Goal: Information Seeking & Learning: Learn about a topic

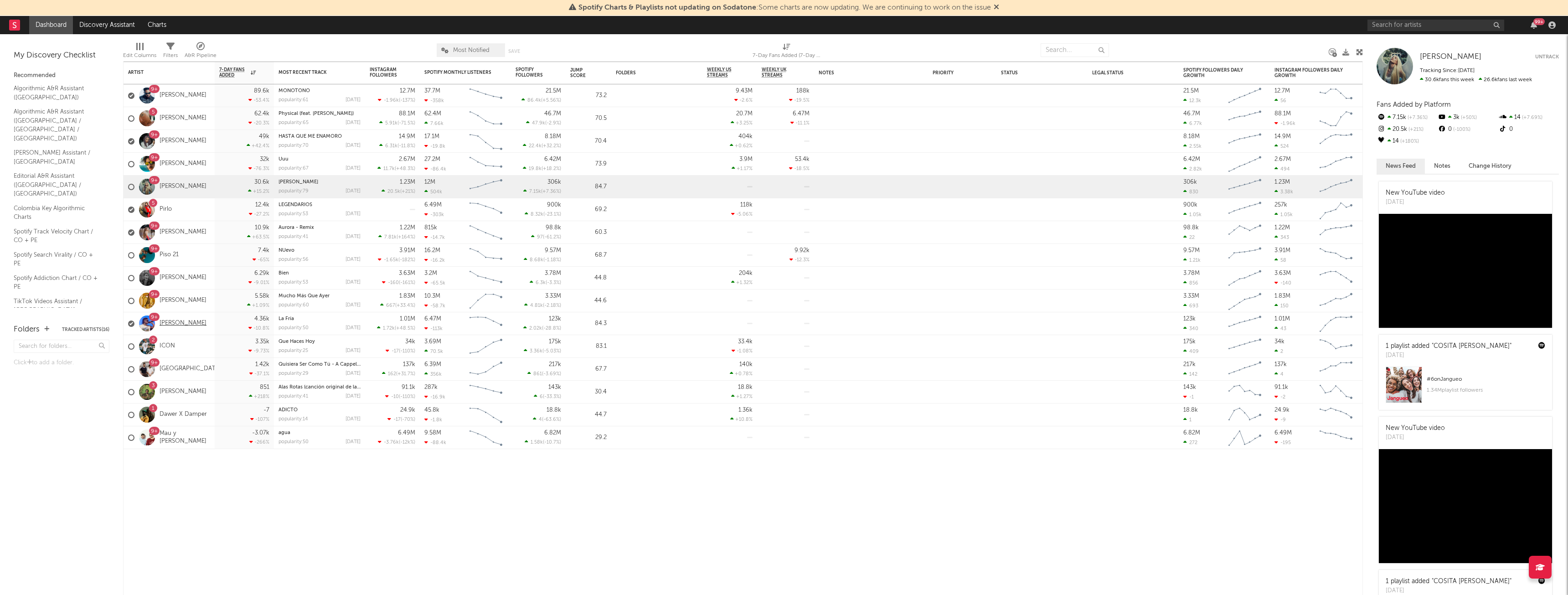
click at [181, 322] on link "Juan Duque" at bounding box center [183, 323] width 47 height 8
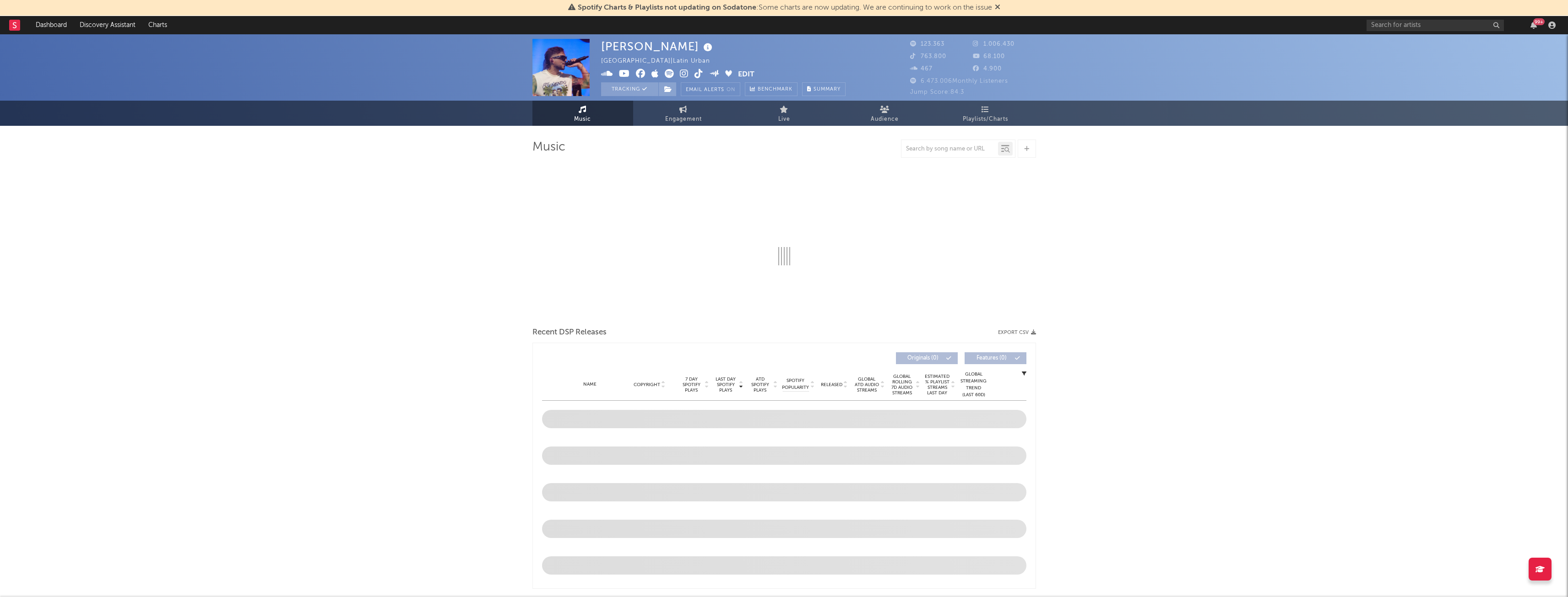
select select "6m"
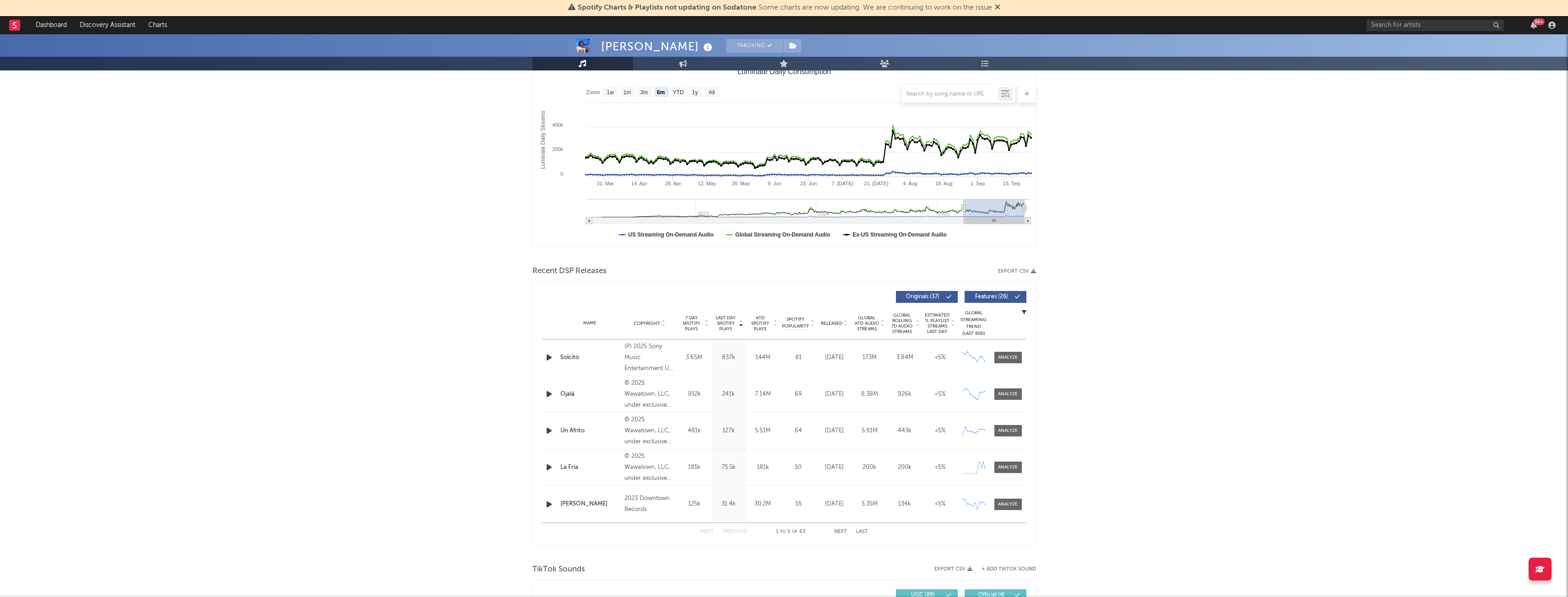
scroll to position [137, 0]
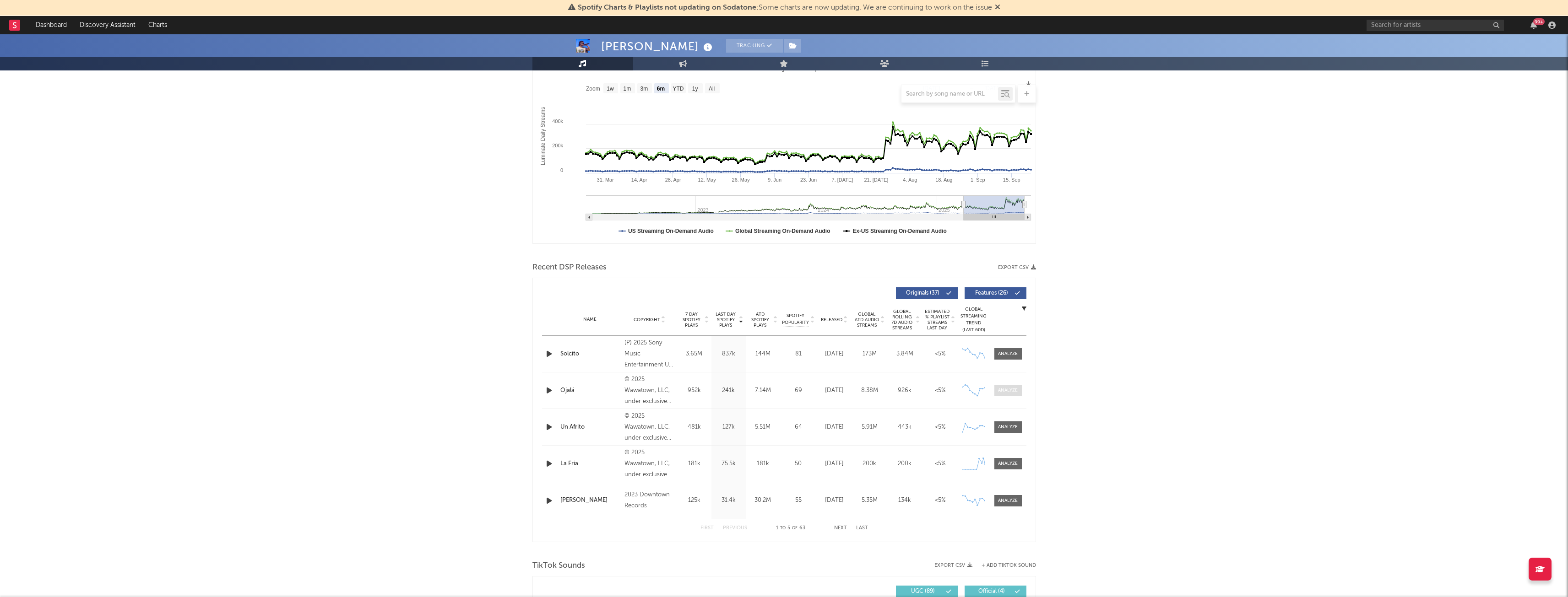
click at [1014, 392] on div at bounding box center [1007, 390] width 20 height 7
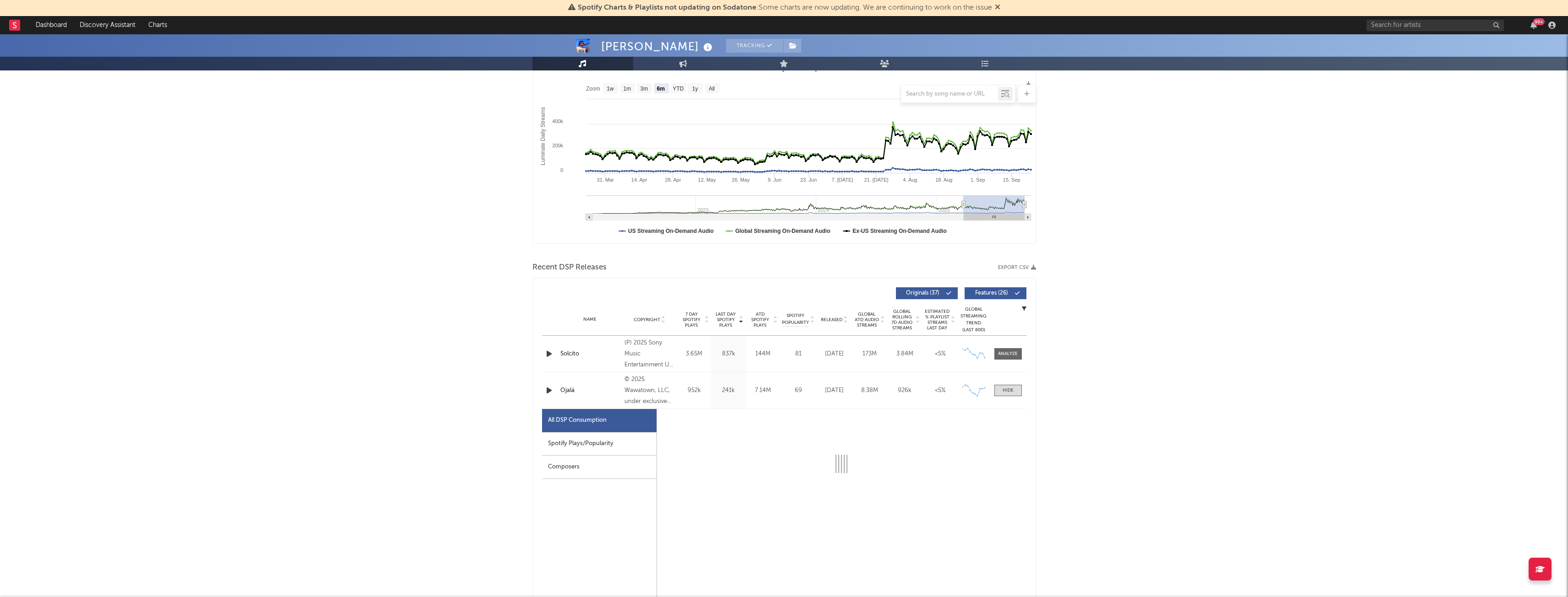
select select "1w"
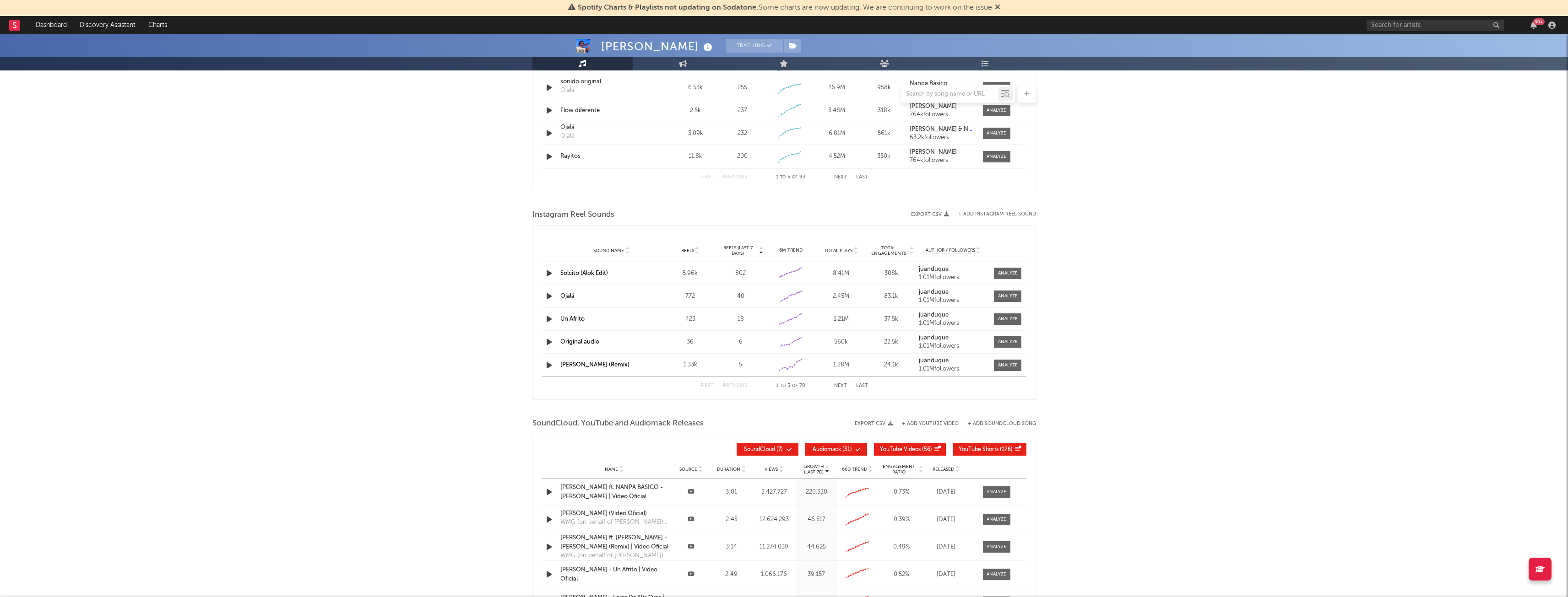
scroll to position [1190, 0]
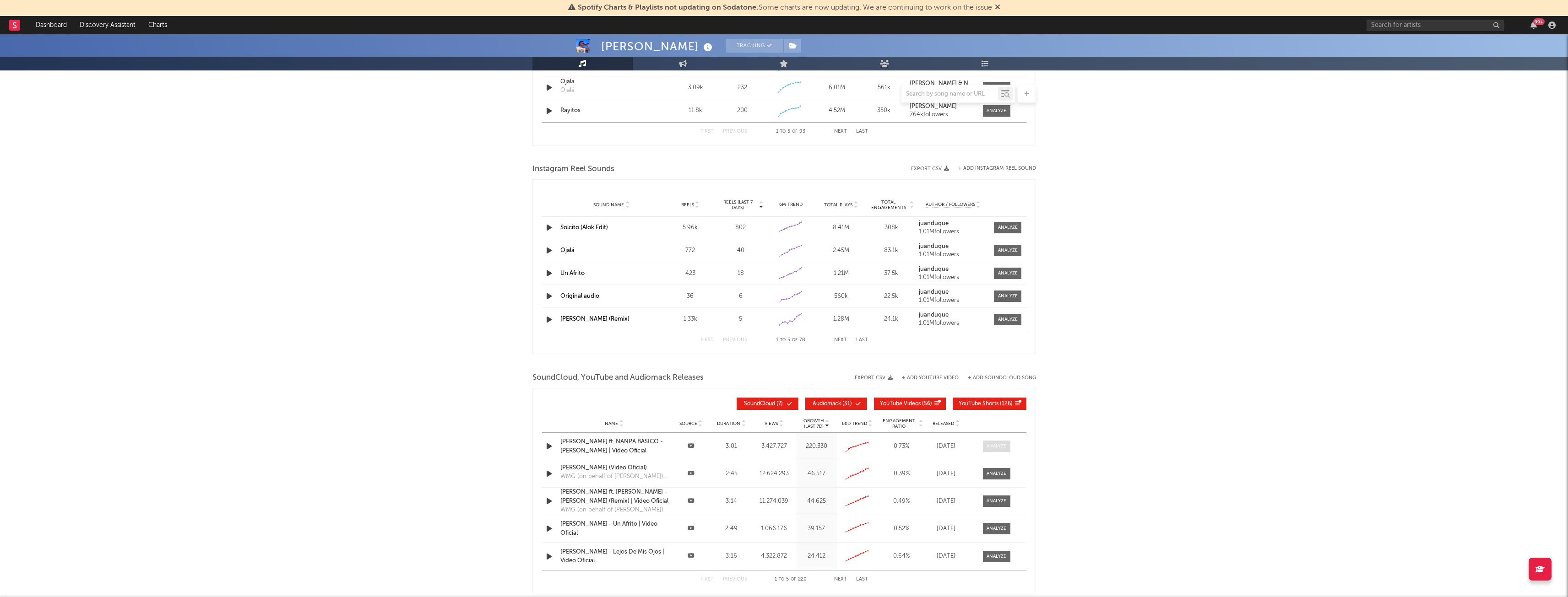
click at [994, 446] on div at bounding box center [996, 446] width 20 height 7
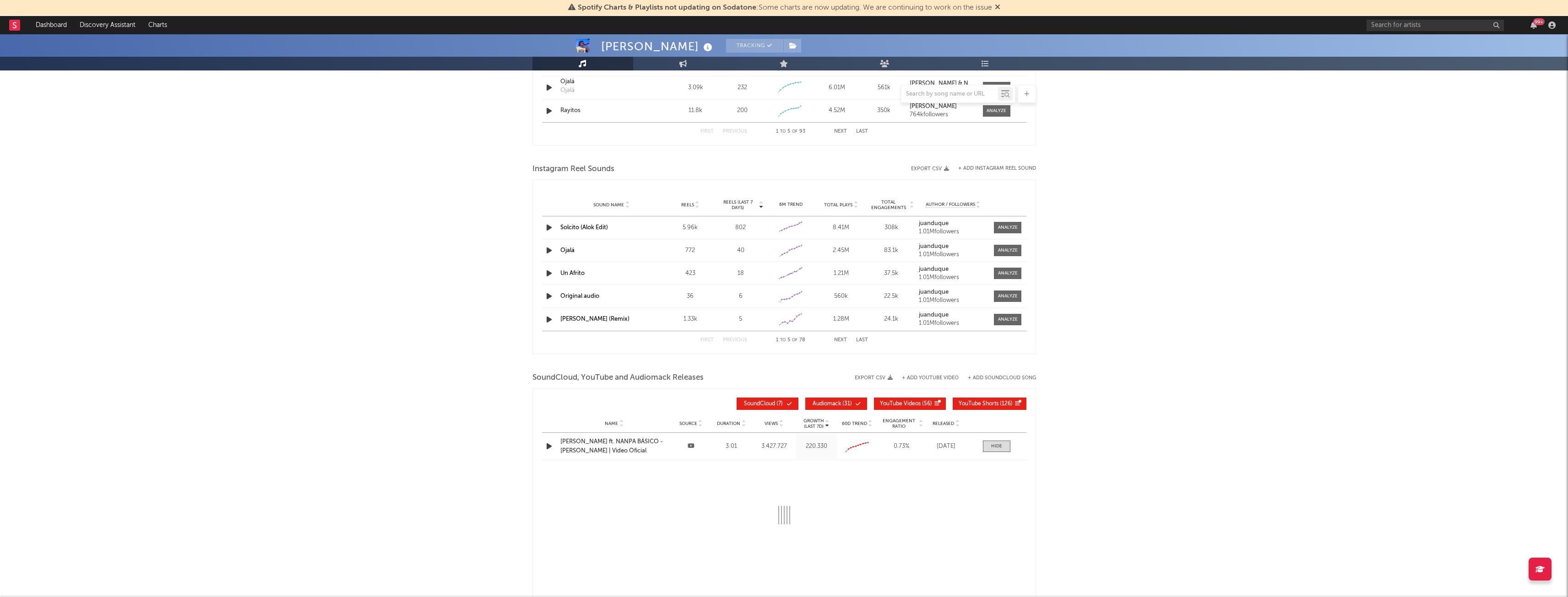
select select "All"
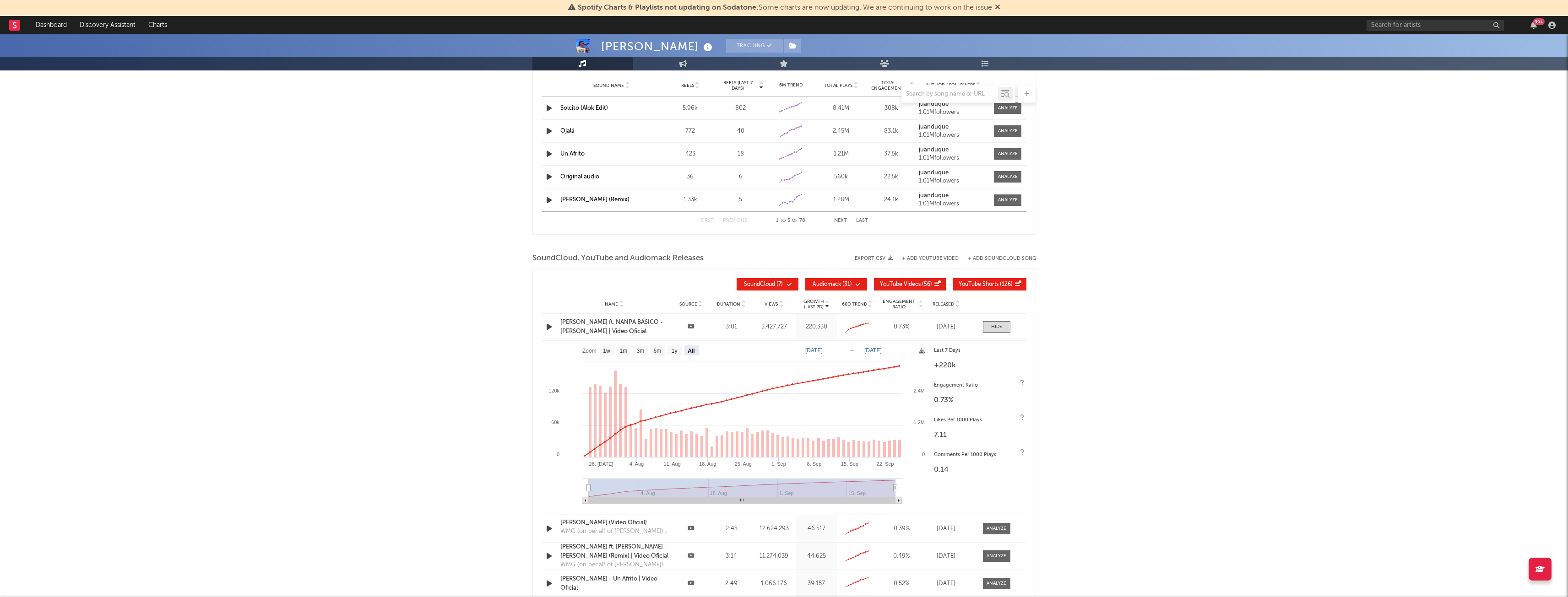
scroll to position [1236, 0]
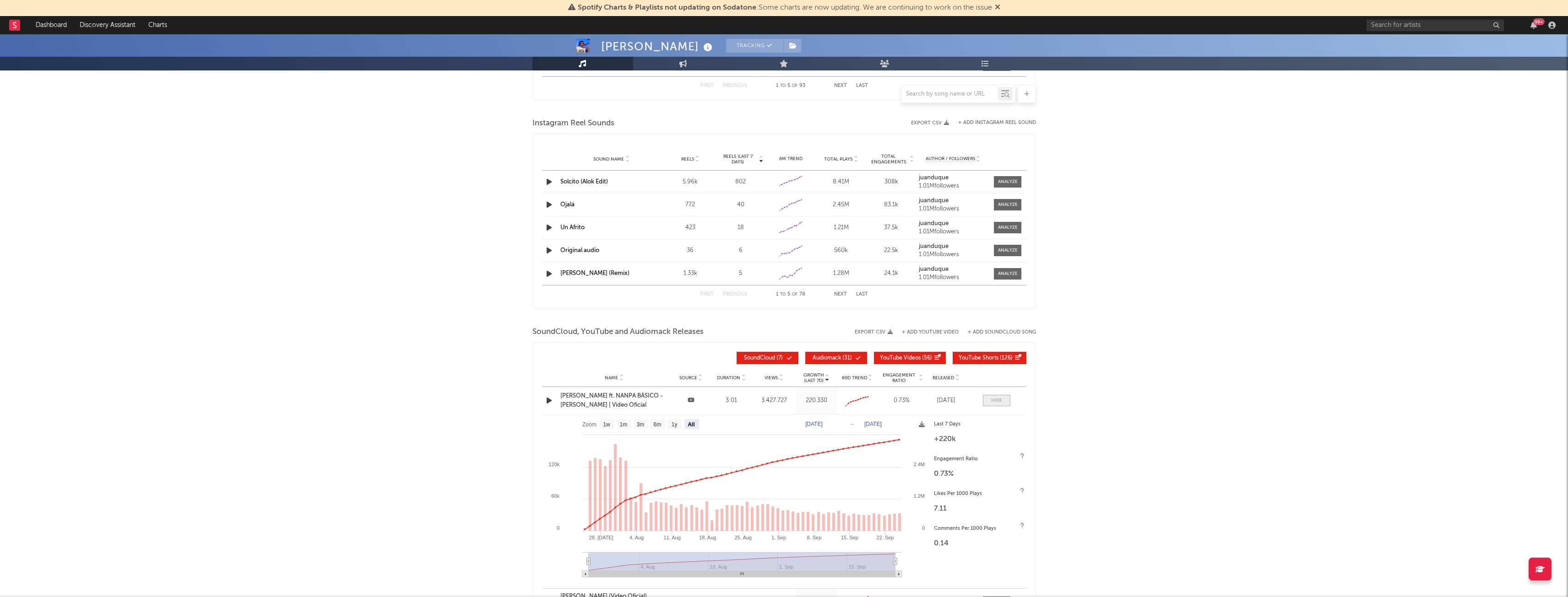
click at [993, 403] on div at bounding box center [996, 400] width 11 height 7
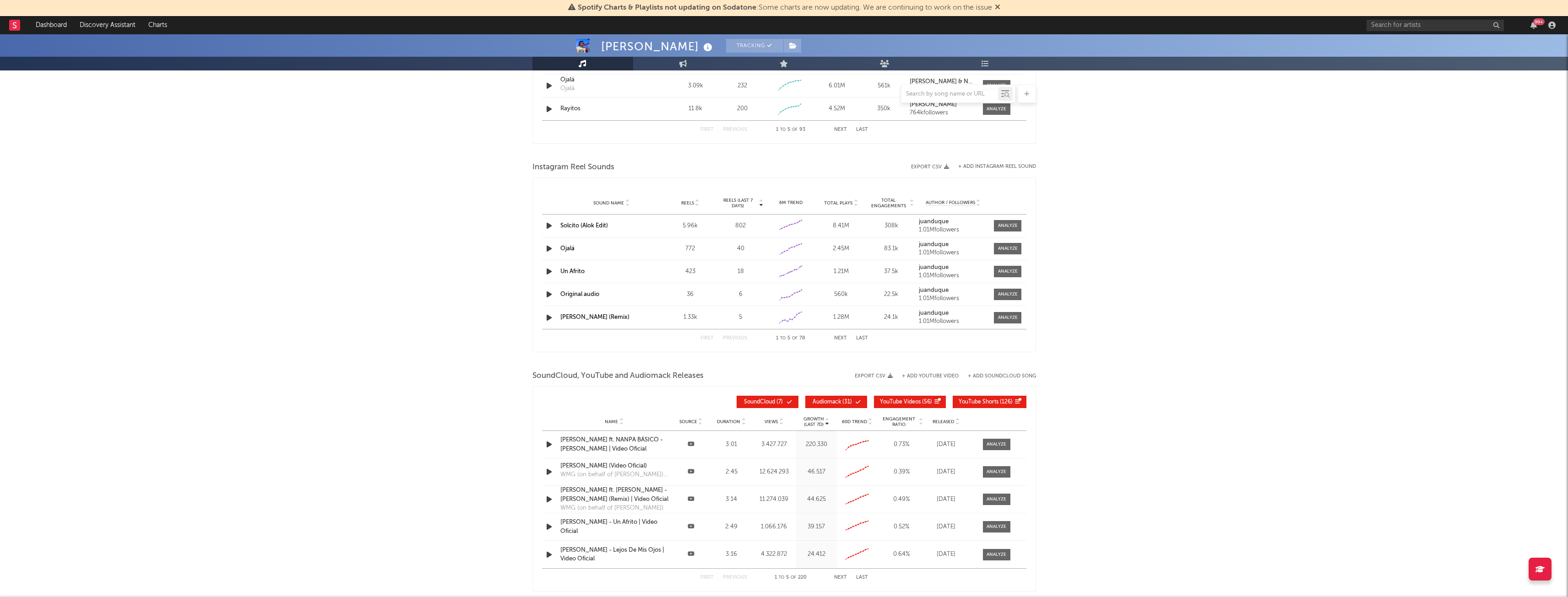
scroll to position [1144, 0]
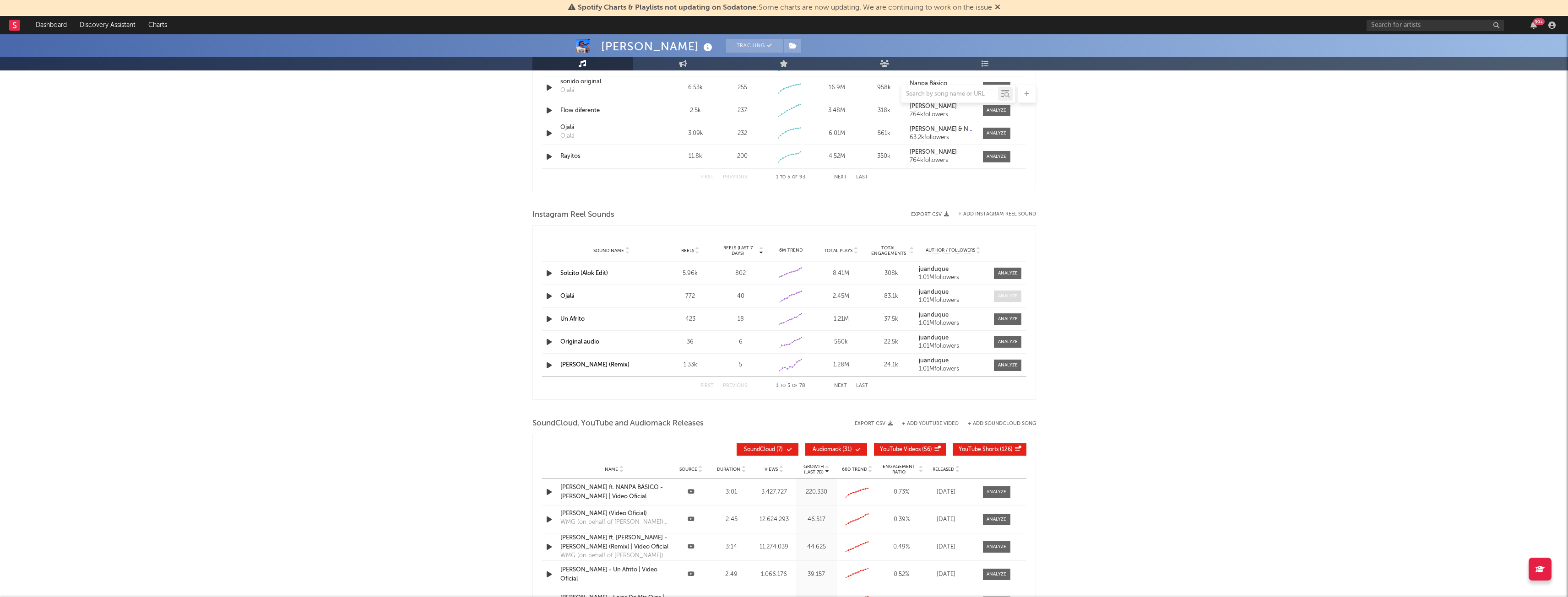
click at [1002, 294] on div at bounding box center [1007, 296] width 20 height 7
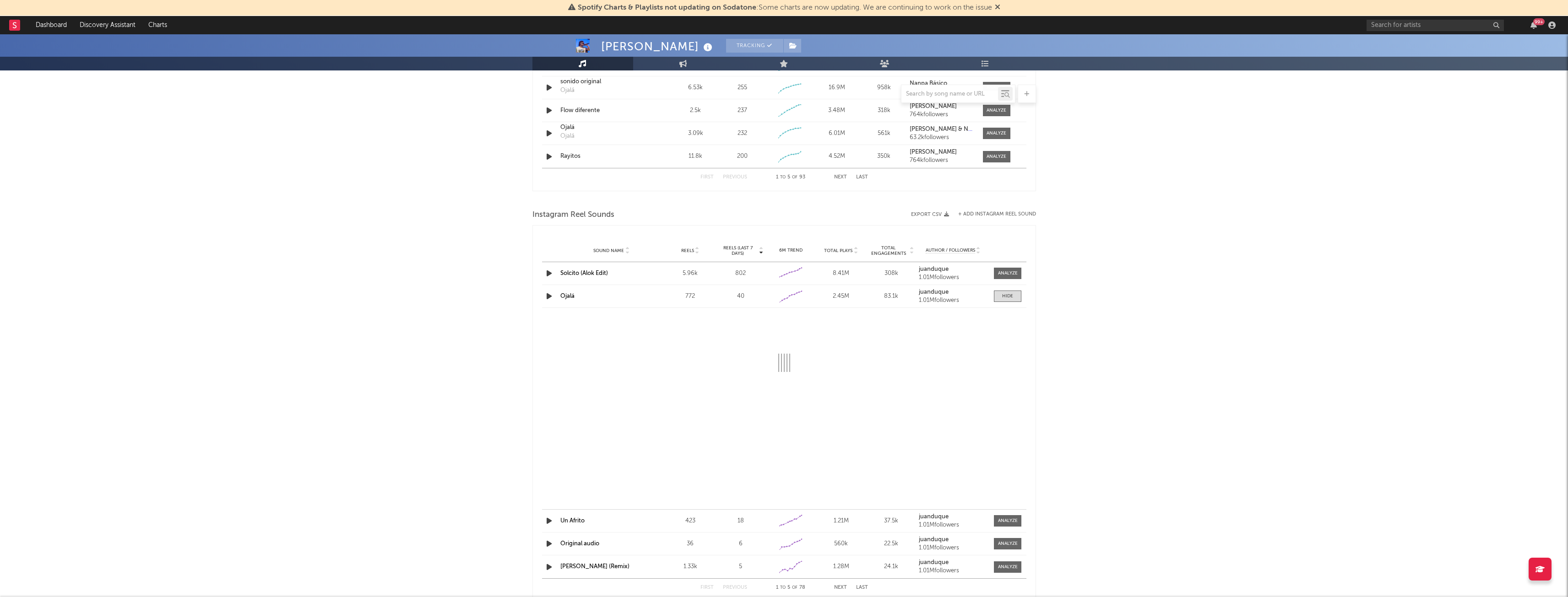
select select "1w"
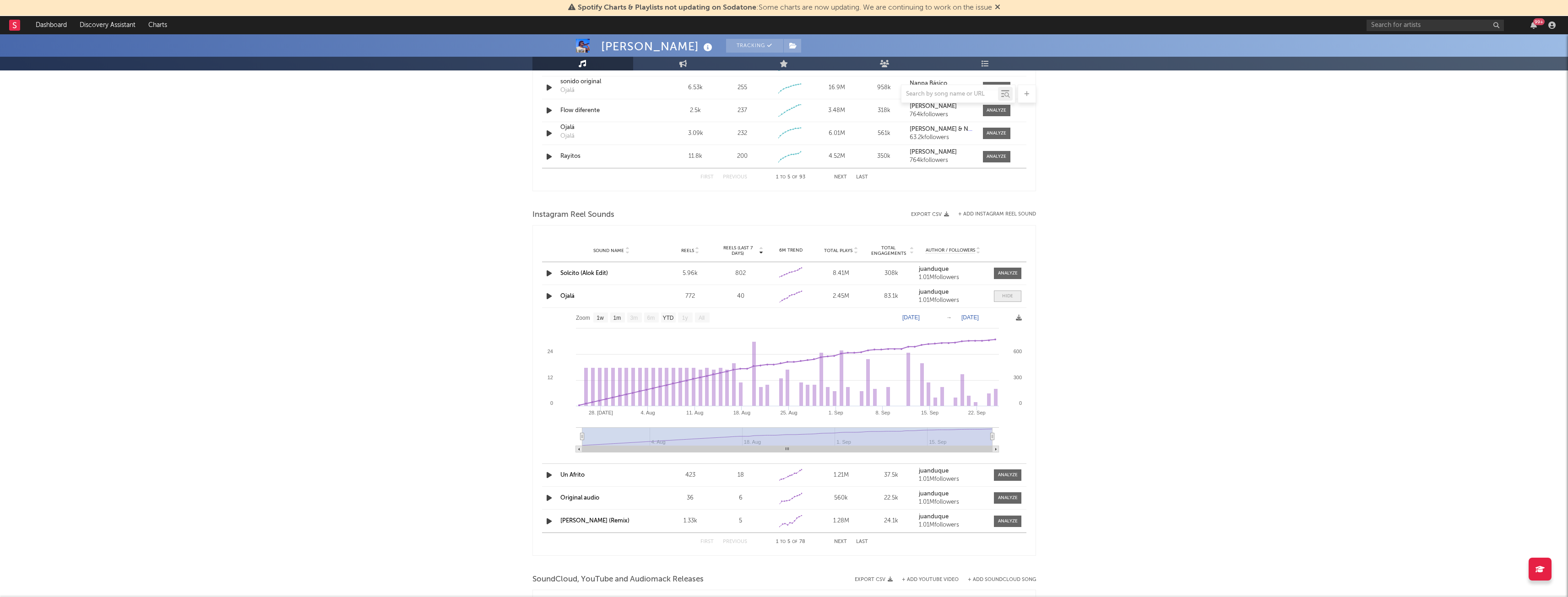
click at [1008, 297] on div at bounding box center [1007, 296] width 11 height 7
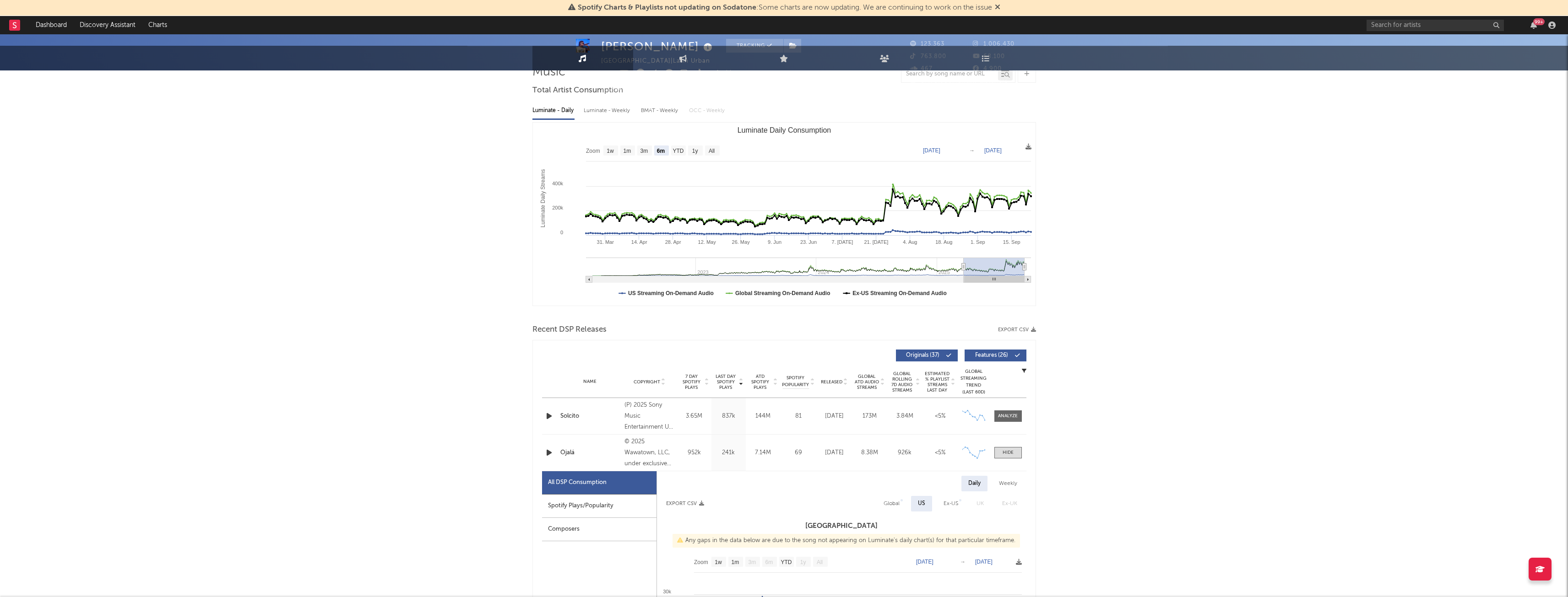
scroll to position [0, 0]
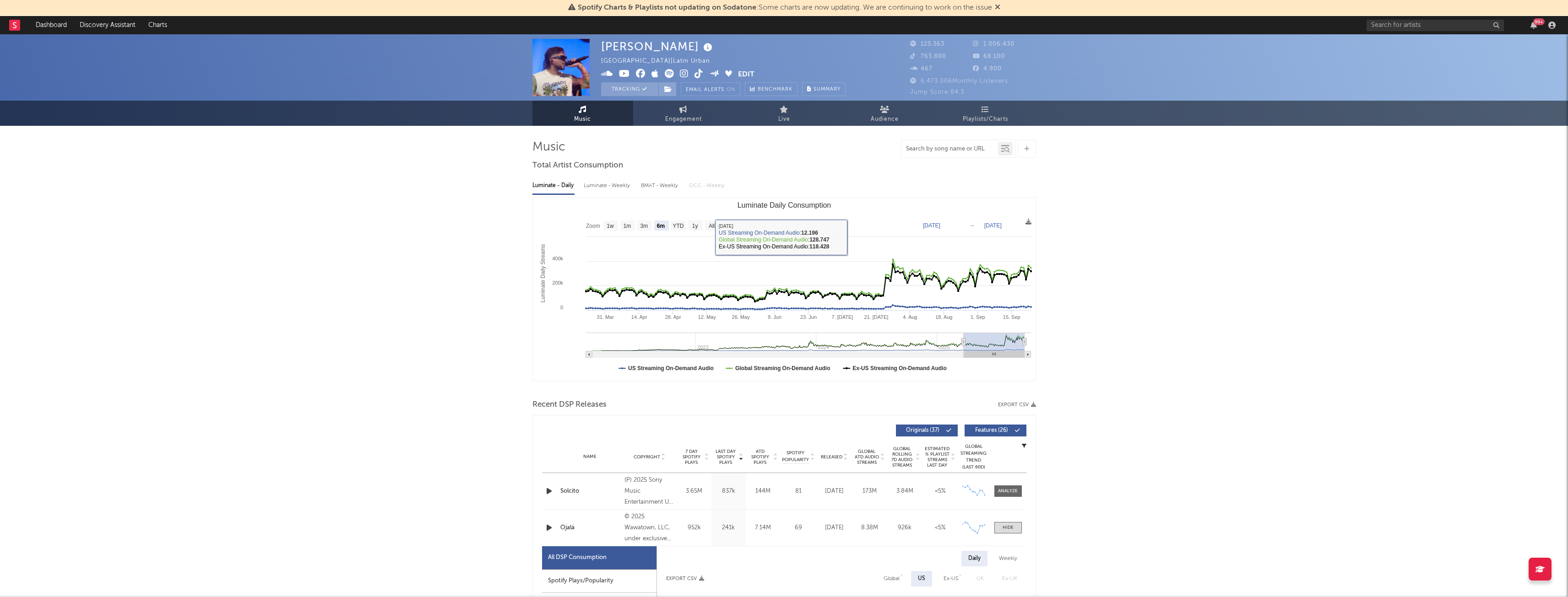
click at [943, 145] on input "text" at bounding box center [949, 149] width 97 height 7
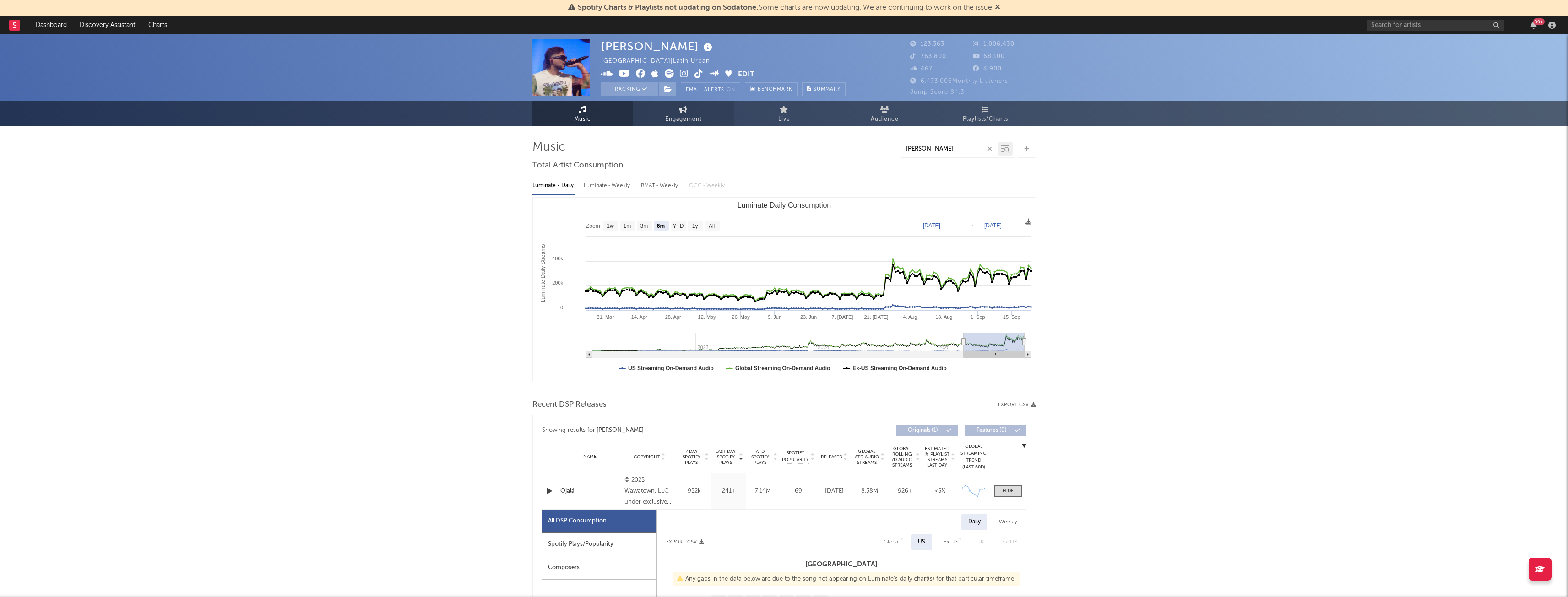
type input "[PERSON_NAME]"
click at [700, 119] on span "Engagement" at bounding box center [683, 119] width 37 height 11
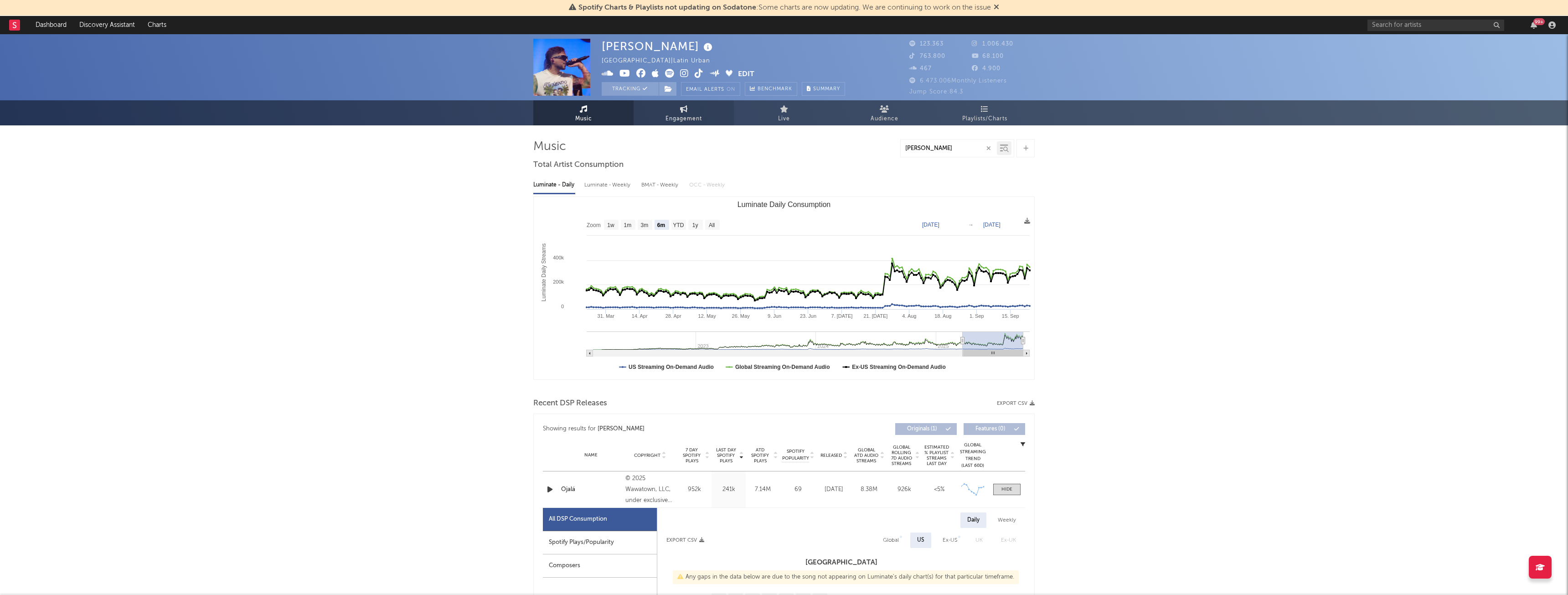
select select "1w"
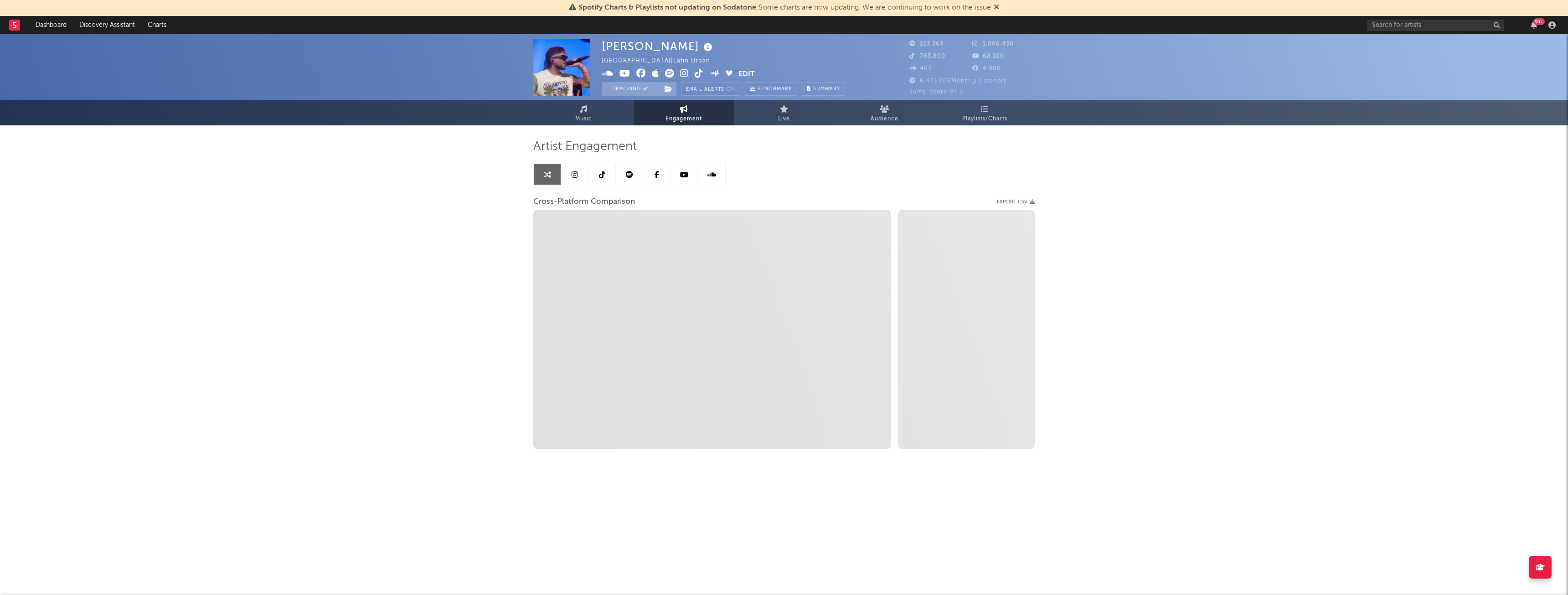
select select "1m"
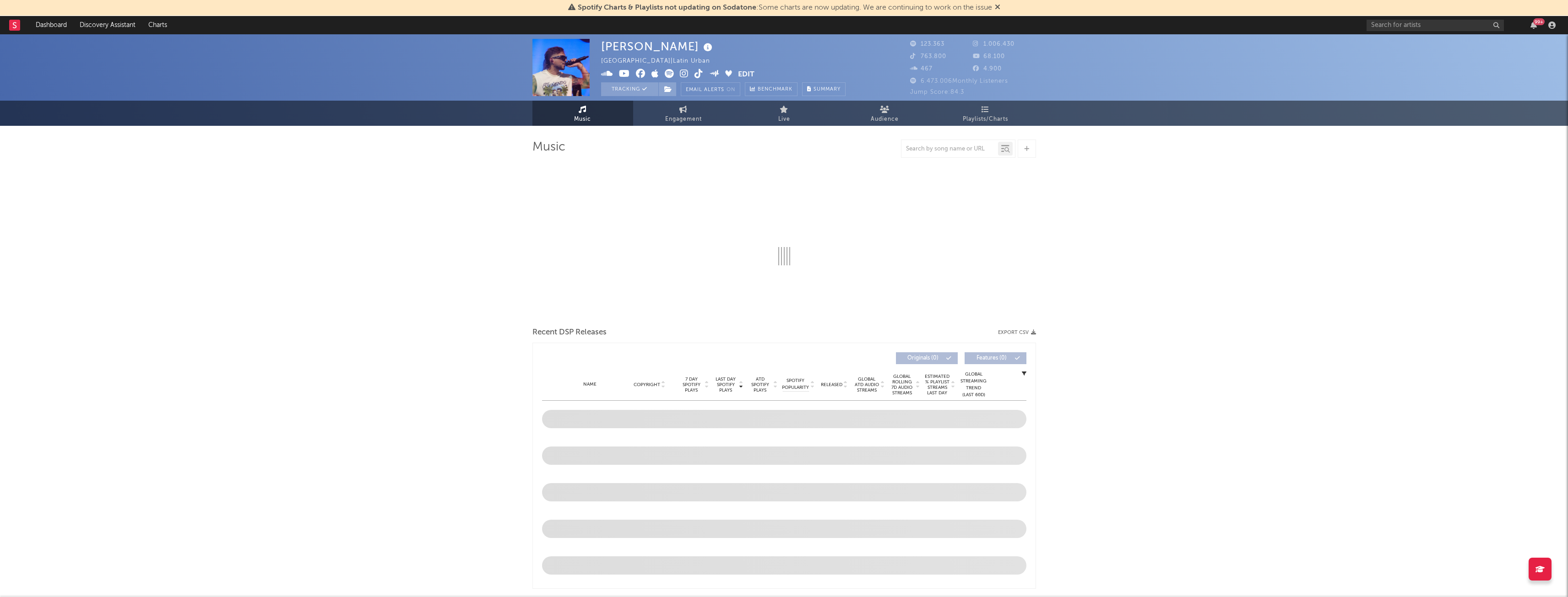
select select "6m"
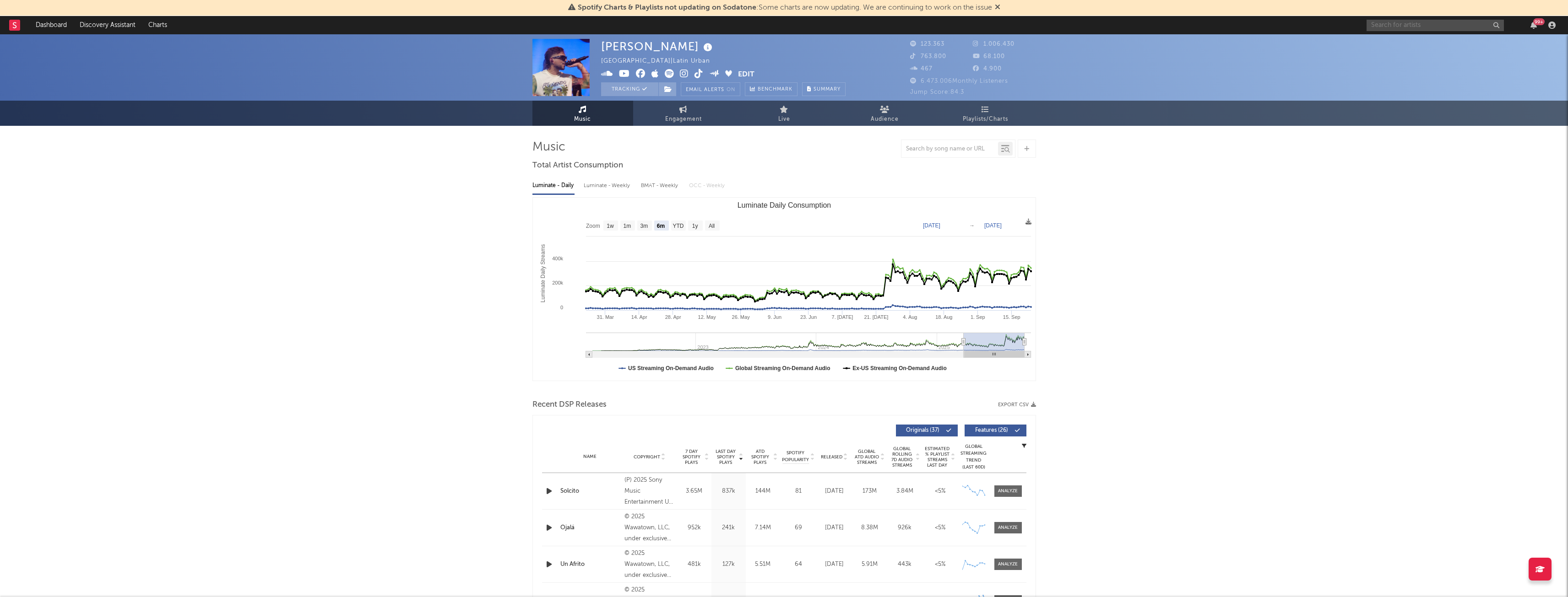
click at [1437, 24] on input "text" at bounding box center [1435, 25] width 138 height 12
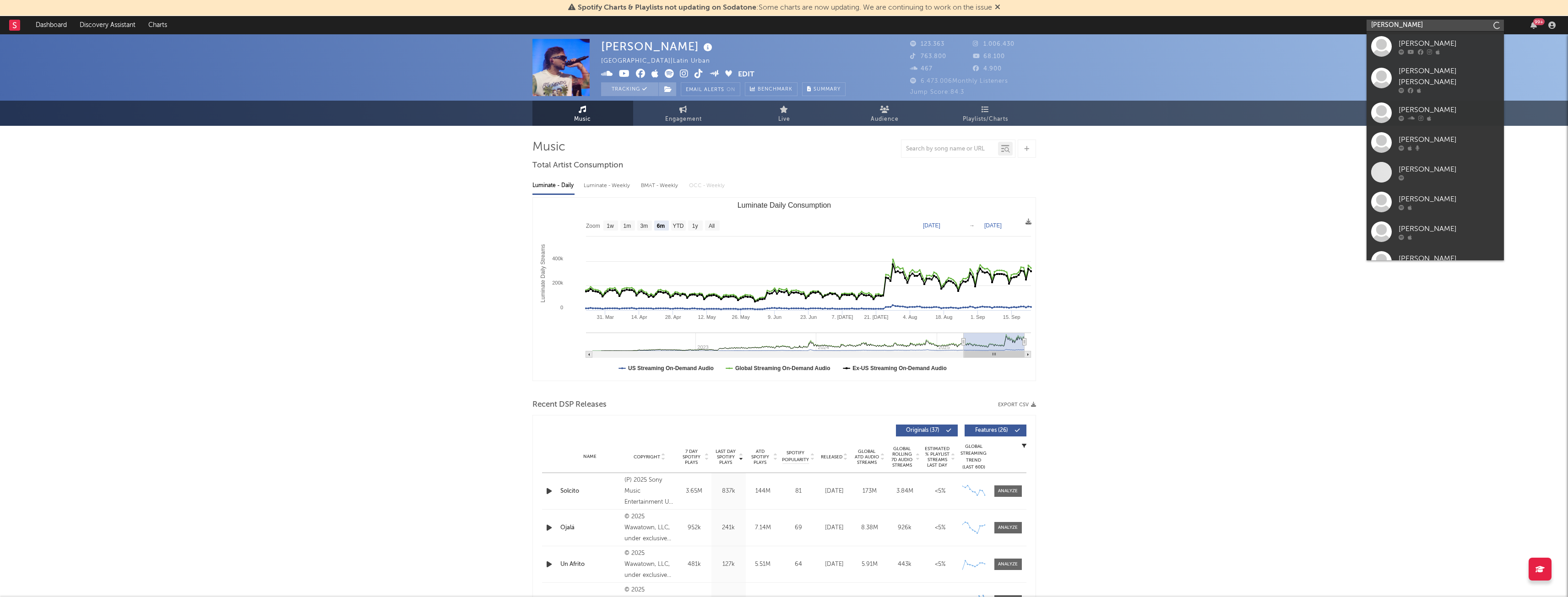
type input "ojalá juan"
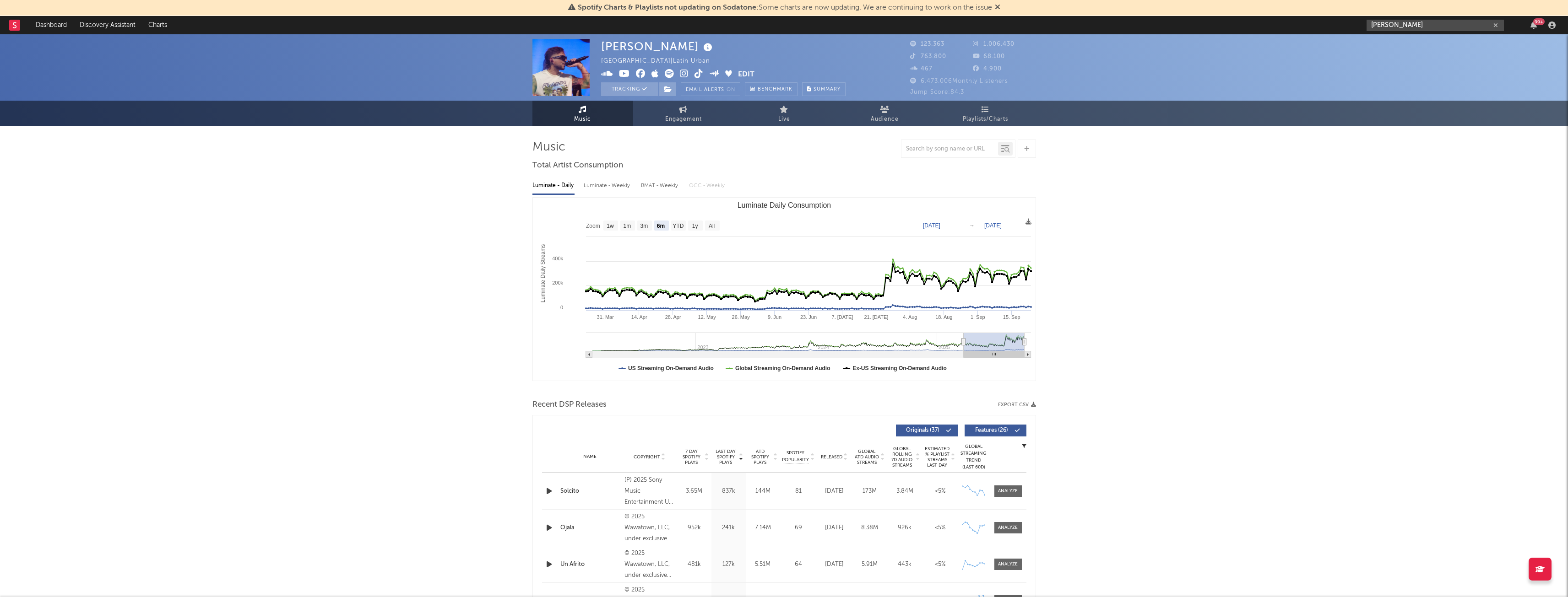
drag, startPoint x: 1437, startPoint y: 24, endPoint x: 1320, endPoint y: 23, distance: 117.0
click at [1321, 23] on nav "Dashboard Discovery Assistant Charts ojalá juan 99 +" at bounding box center [784, 25] width 1568 height 18
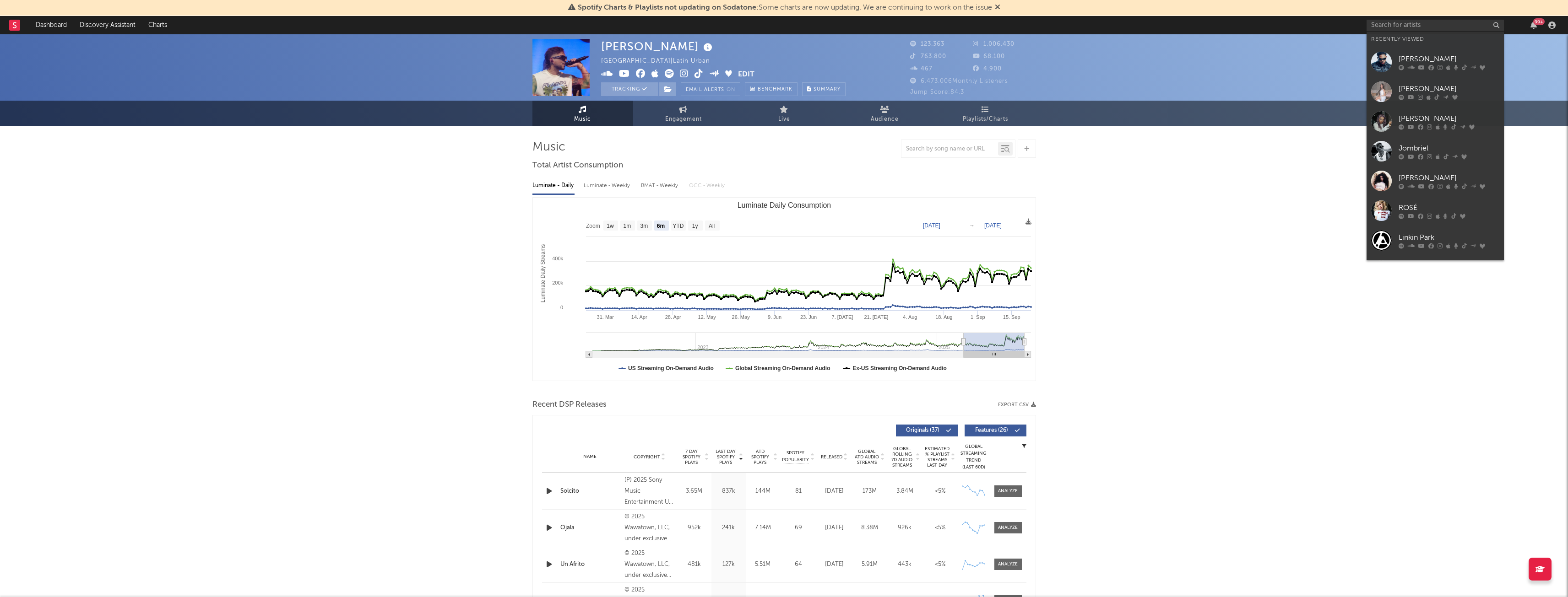
click at [11, 26] on rect at bounding box center [15, 25] width 11 height 11
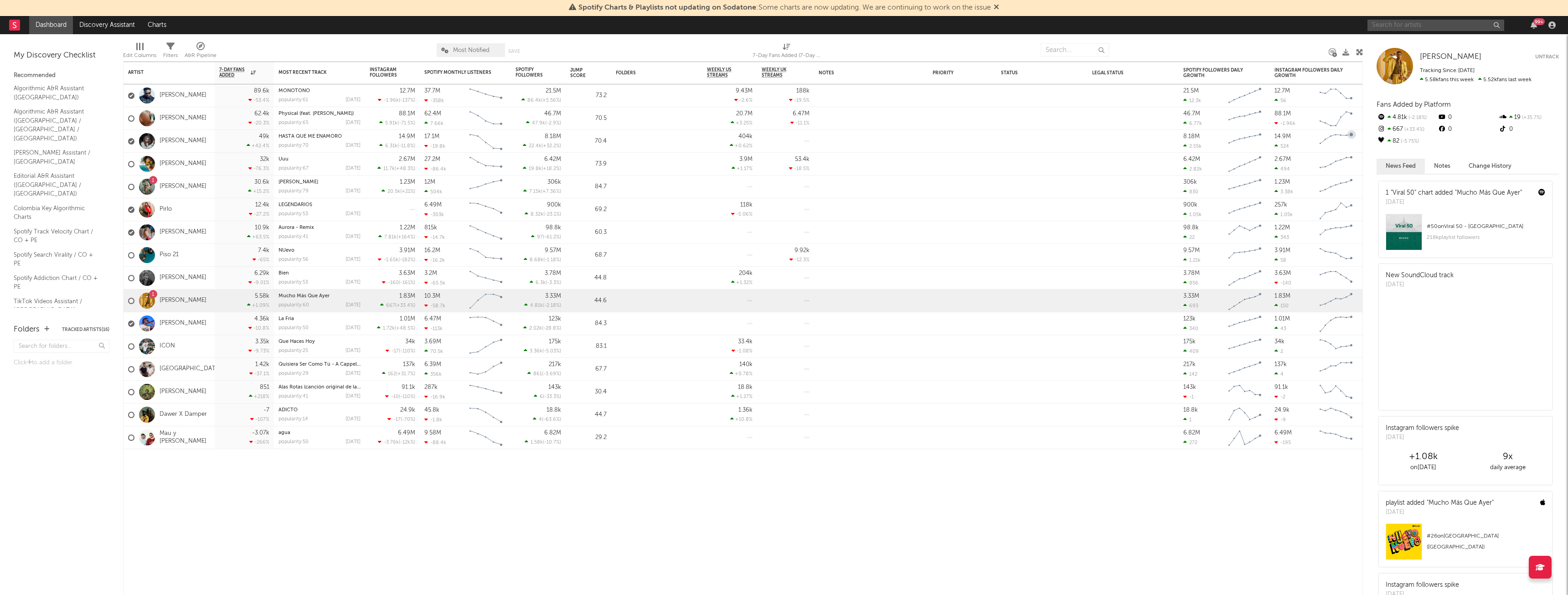
click at [1412, 24] on input "text" at bounding box center [1436, 25] width 137 height 12
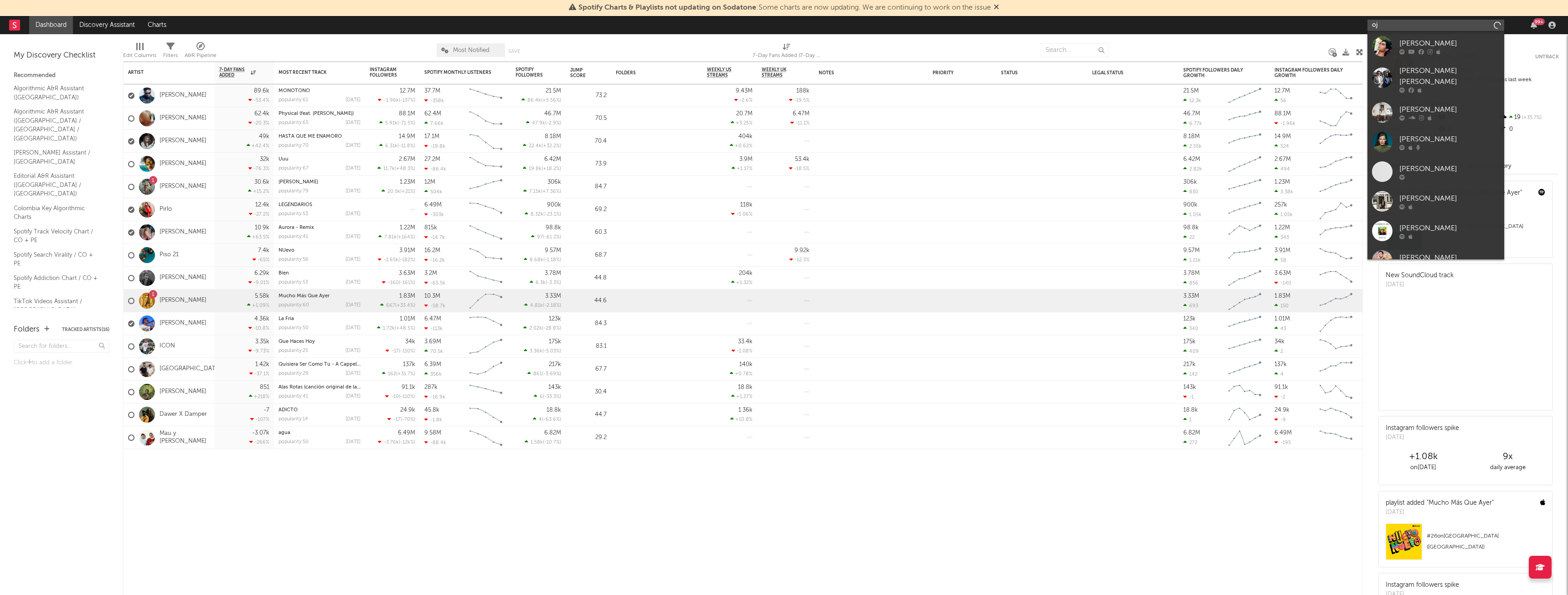
type input "o"
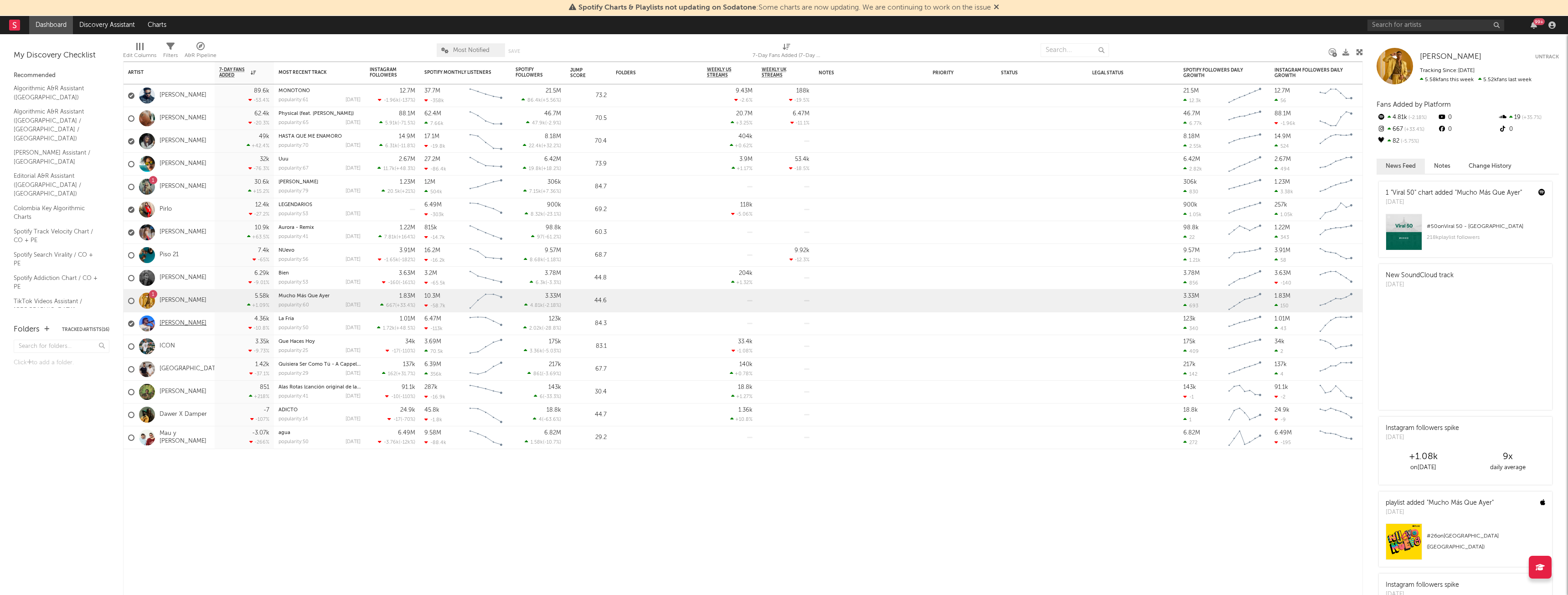
click at [181, 325] on link "[PERSON_NAME]" at bounding box center [183, 323] width 47 height 8
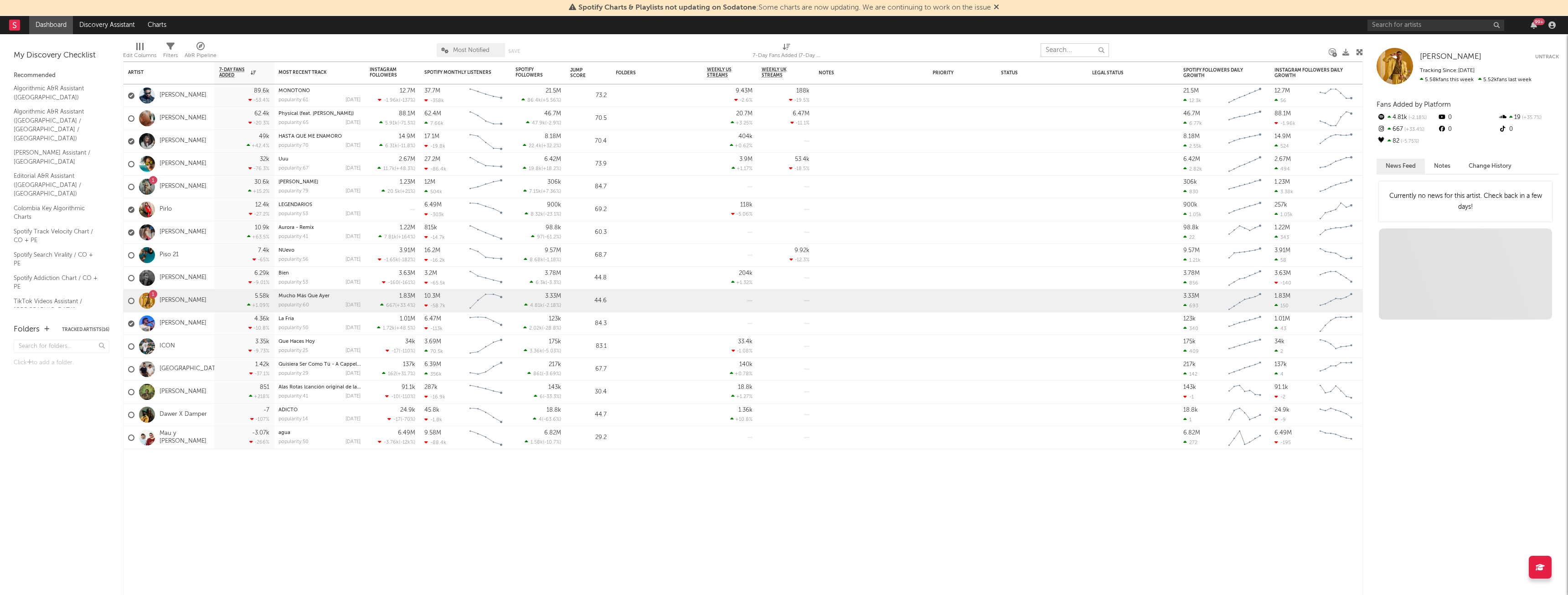
click at [1074, 44] on input "text" at bounding box center [1075, 50] width 68 height 13
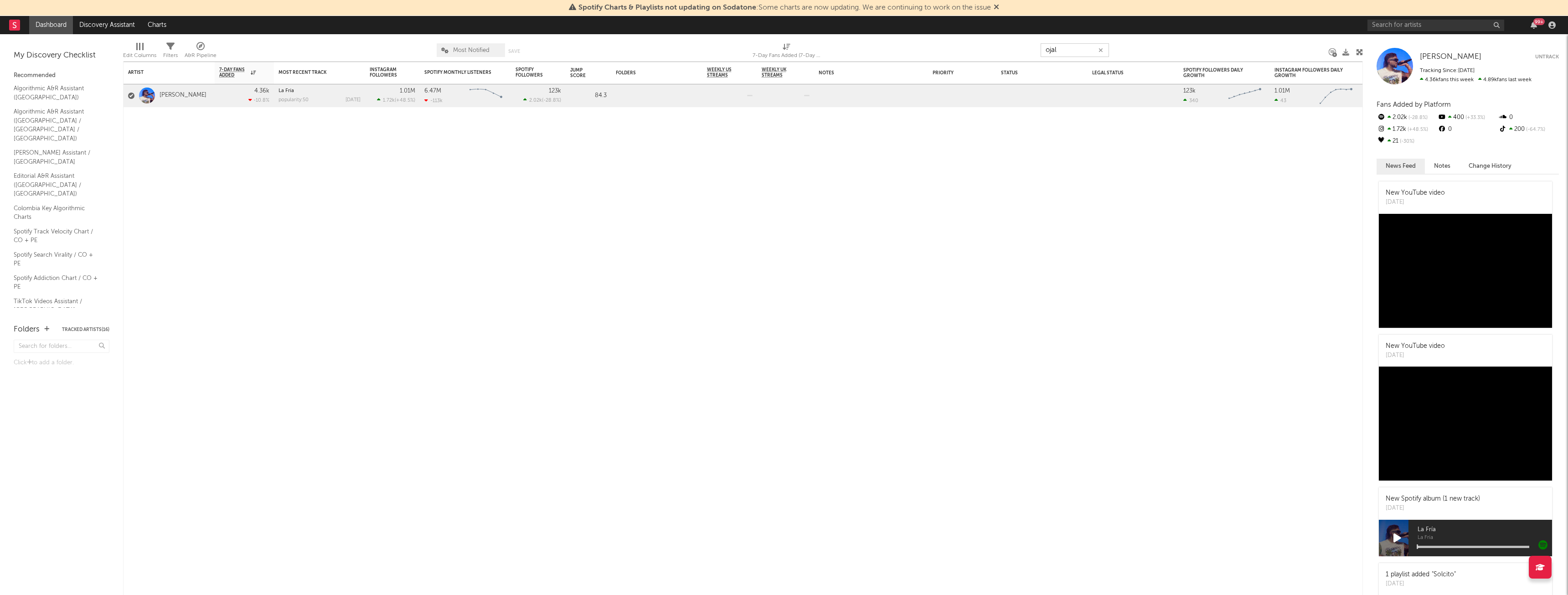
type input "[PERSON_NAME]"
drag, startPoint x: 1071, startPoint y: 49, endPoint x: 880, endPoint y: 50, distance: 191.0
click at [880, 50] on div "Edit Columns Filters A&R Pipeline Most Notified Save Save as 7-Day Fans Added (…" at bounding box center [743, 48] width 1240 height 27
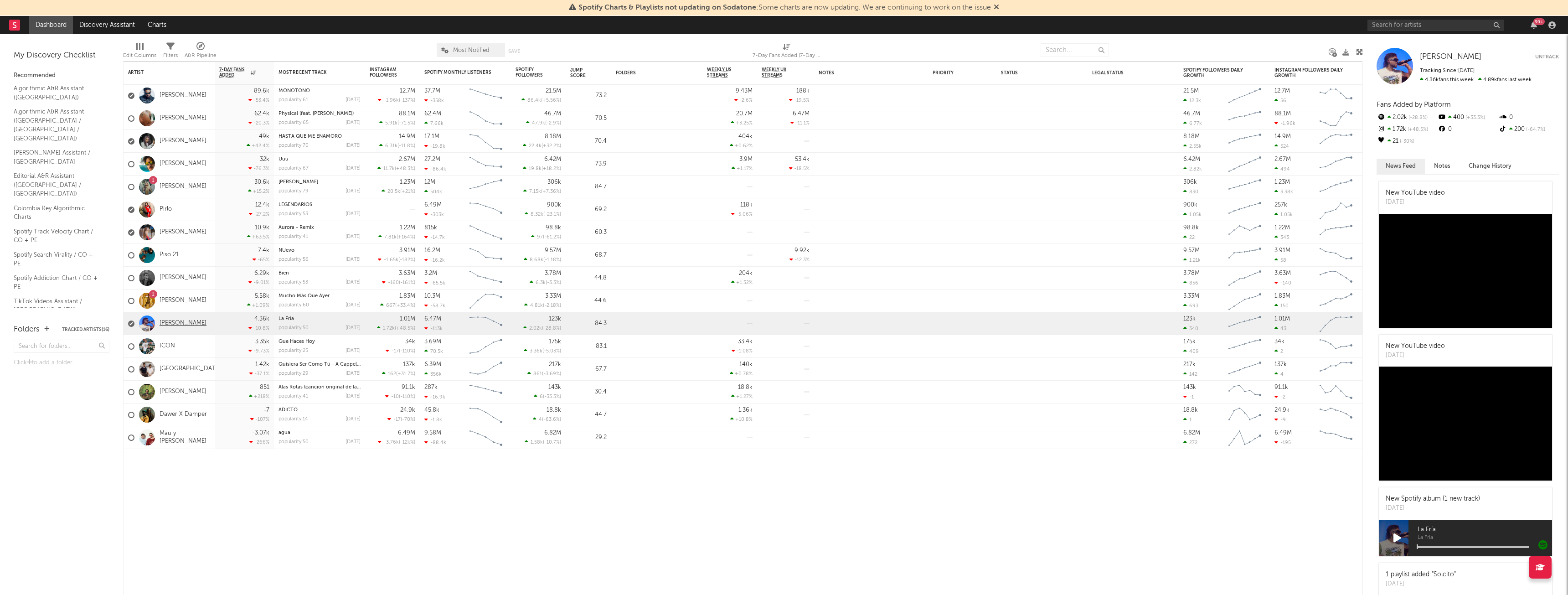
click at [179, 325] on link "[PERSON_NAME]" at bounding box center [183, 323] width 47 height 8
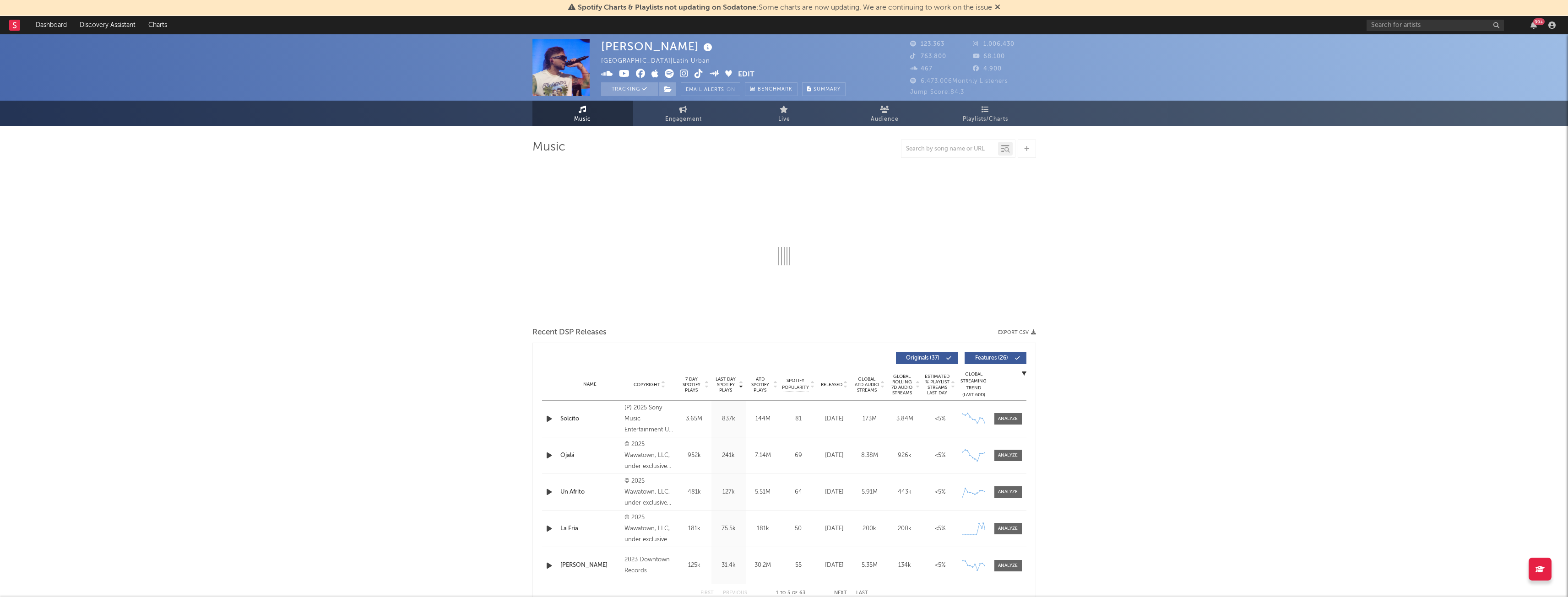
select select "6m"
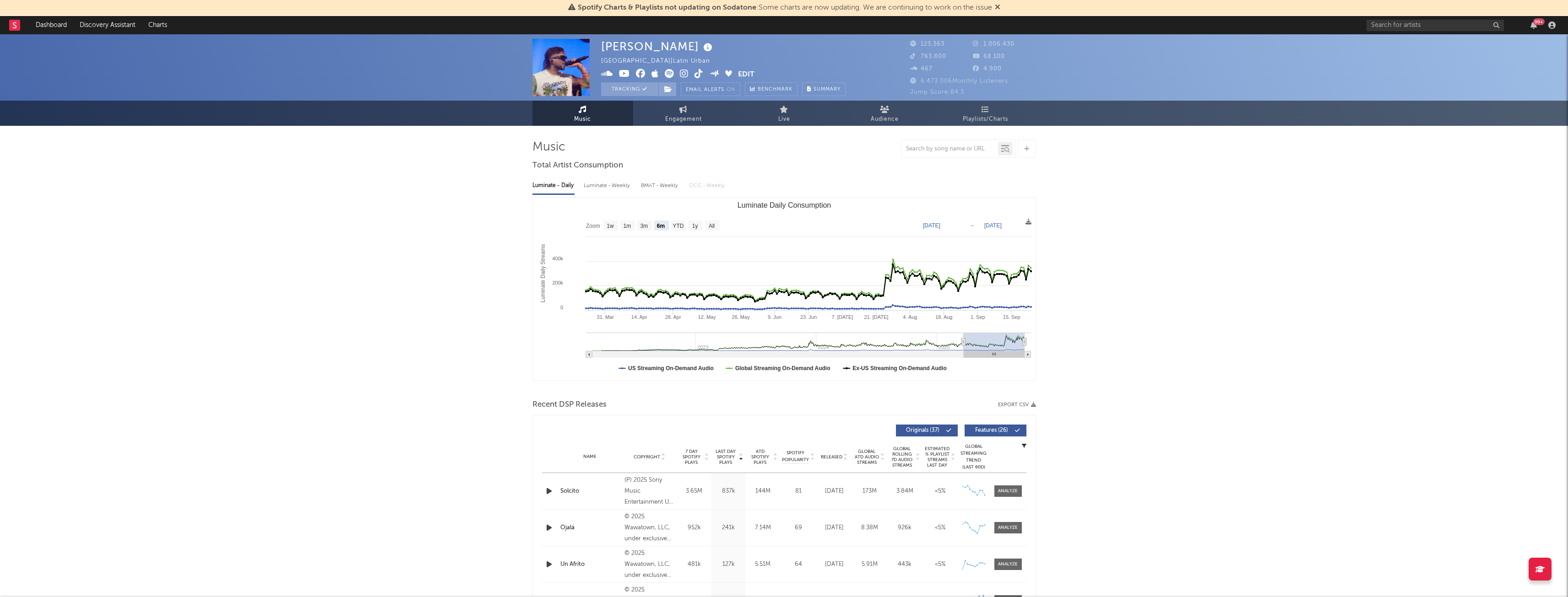
click at [951, 152] on div at bounding box center [949, 148] width 97 height 12
click at [951, 147] on input "text" at bounding box center [949, 149] width 97 height 7
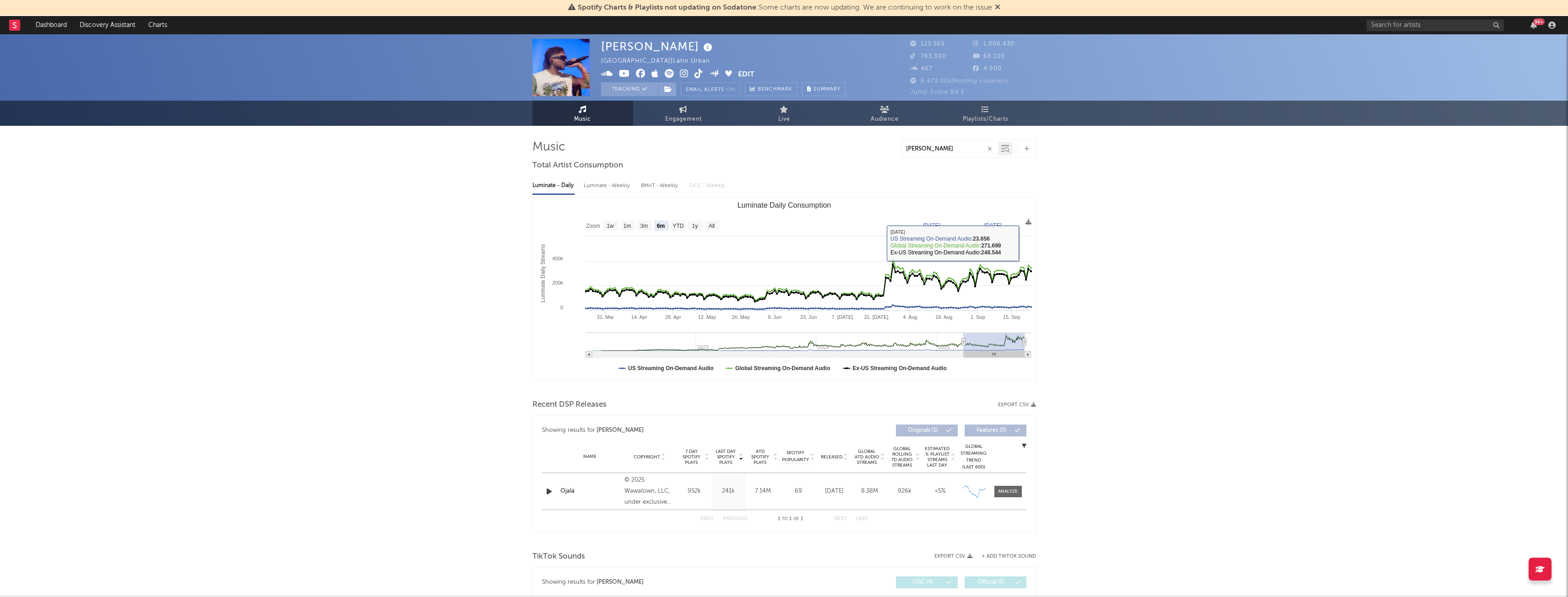
type input "[PERSON_NAME]"
click at [1221, 265] on div "[PERSON_NAME] [GEOGRAPHIC_DATA] | Latin Urban Edit Tracking Email Alerts On Ben…" at bounding box center [784, 600] width 1568 height 1132
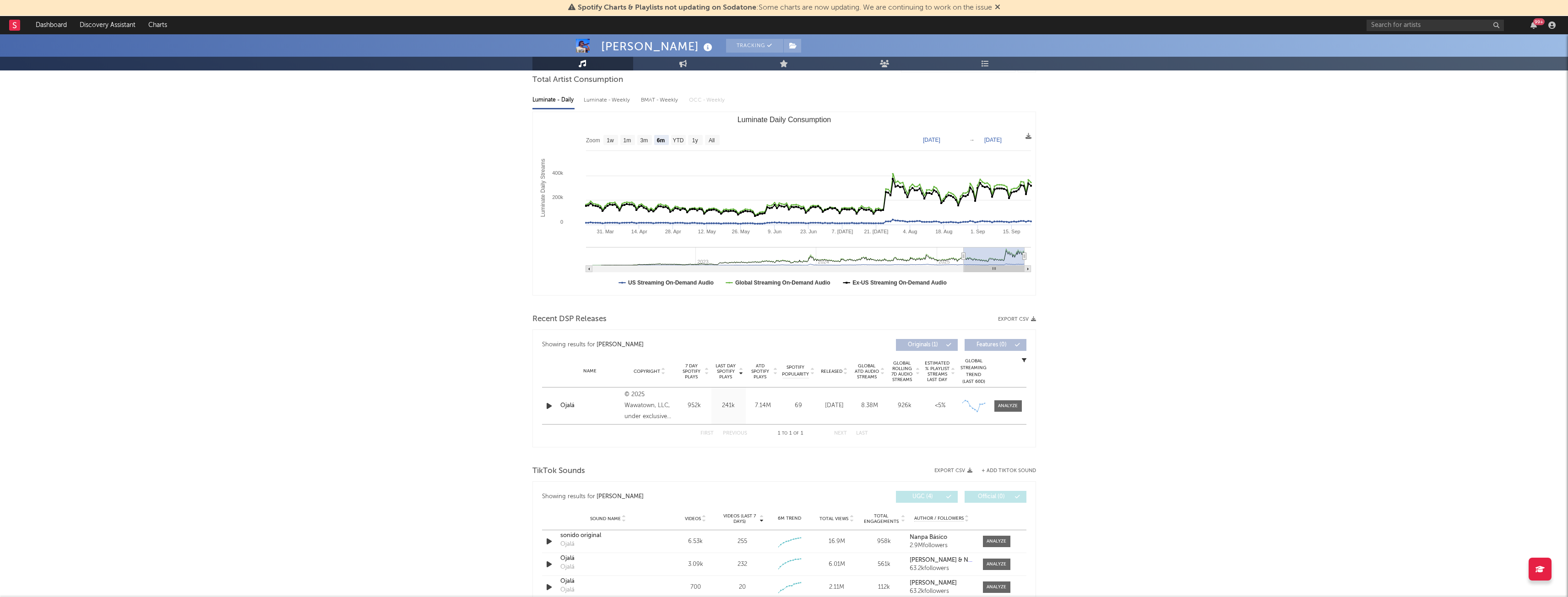
scroll to position [92, 0]
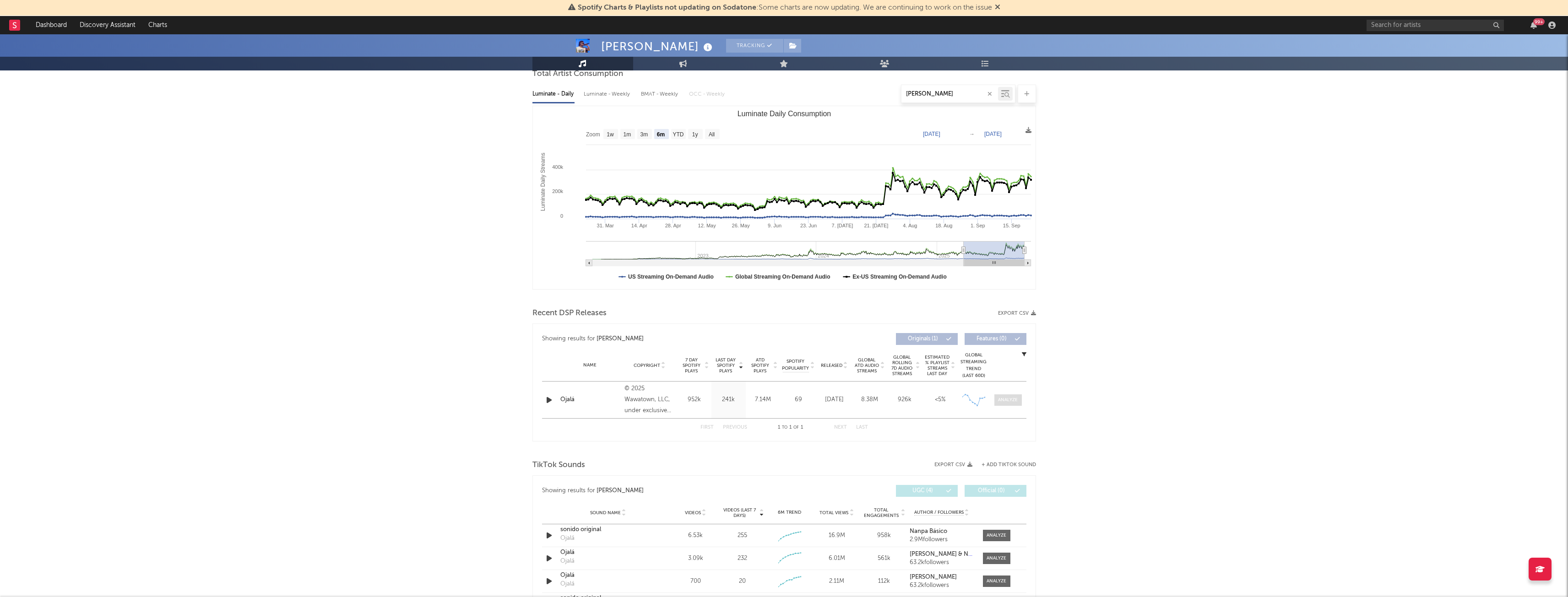
click at [1010, 400] on div at bounding box center [1007, 400] width 20 height 7
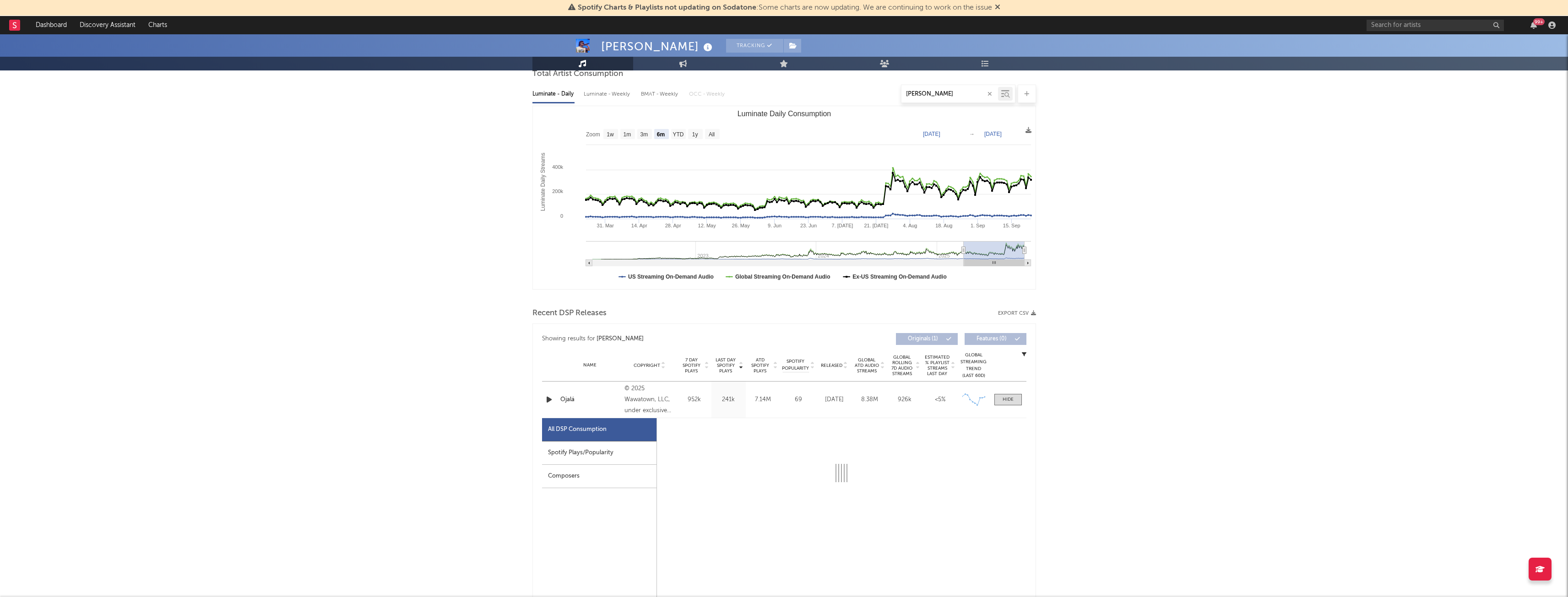
select select "1w"
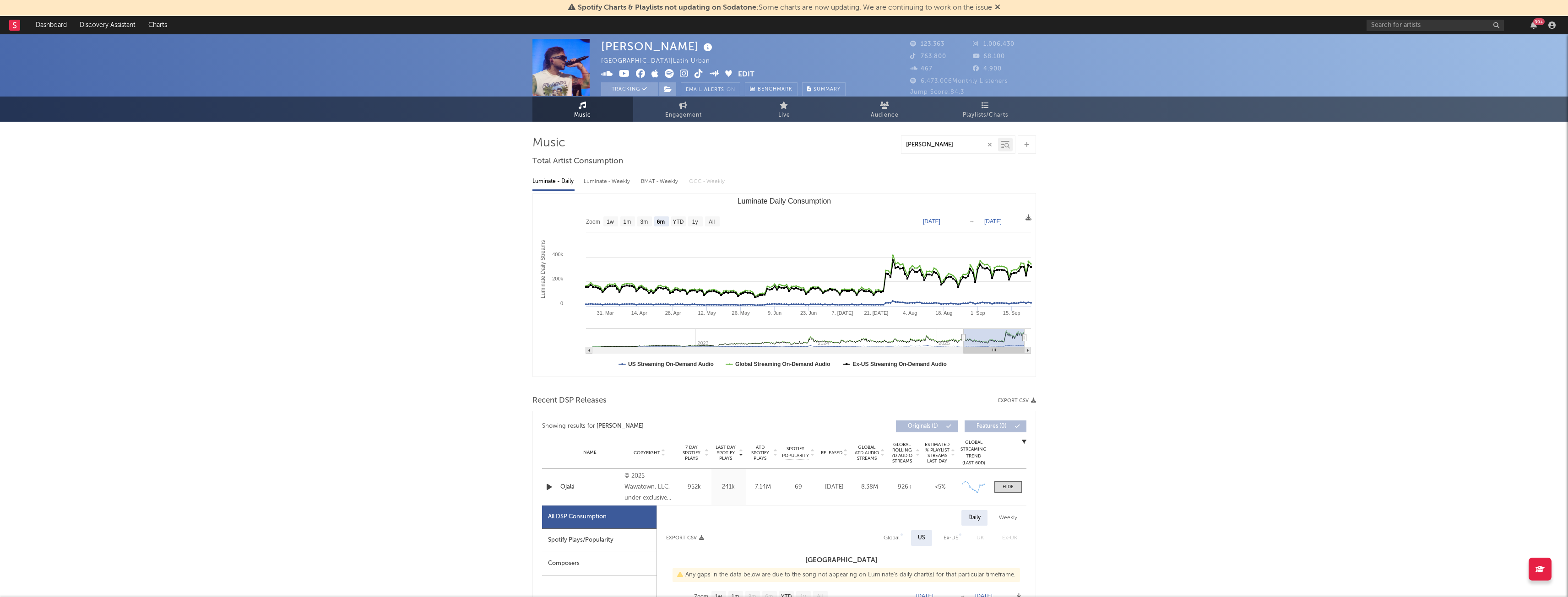
scroll to position [0, 0]
